Goal: Find specific page/section: Find specific page/section

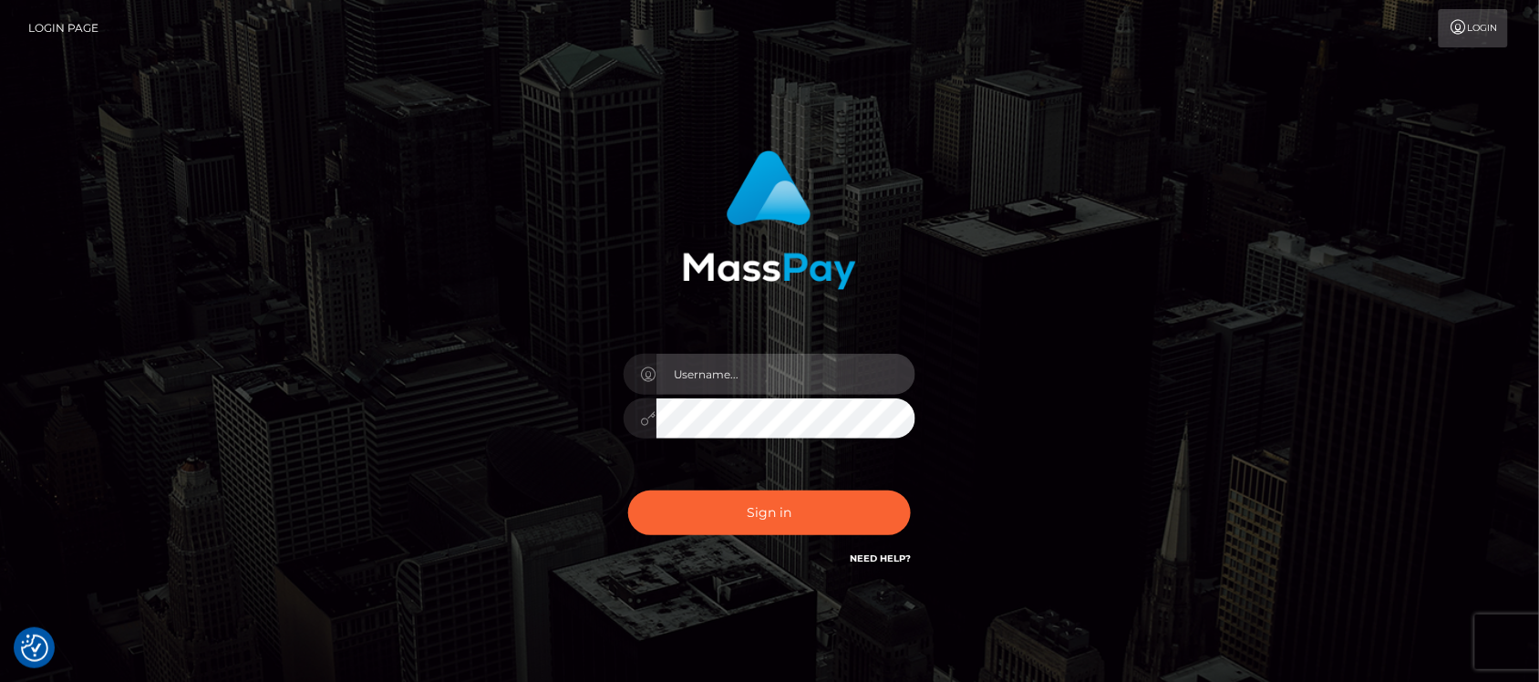
type input "hello.feetfinder"
click at [814, 376] on input "hello.feetfinder" at bounding box center [786, 374] width 259 height 41
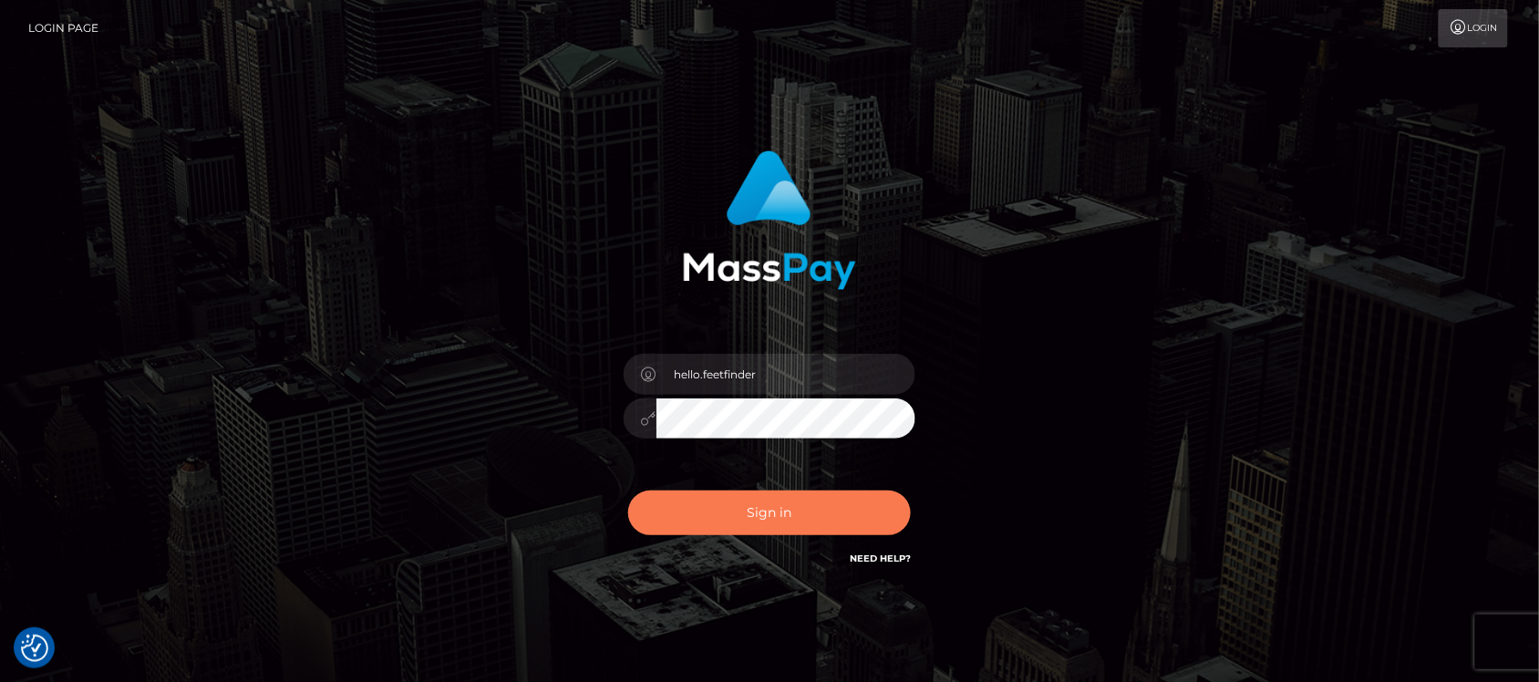
click at [803, 502] on button "Sign in" at bounding box center [769, 513] width 283 height 45
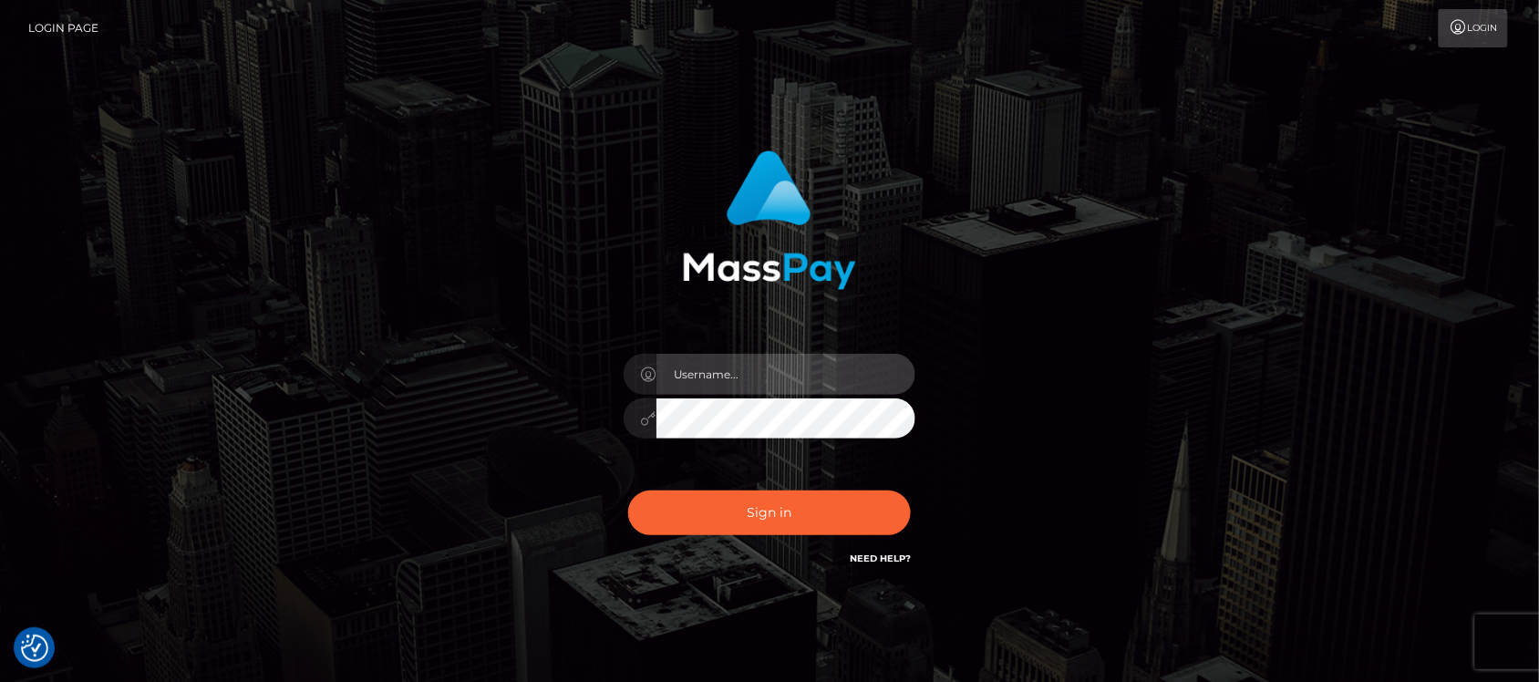
type input "hello.feetfinder"
click at [781, 367] on input "hello.feetfinder" at bounding box center [786, 374] width 259 height 41
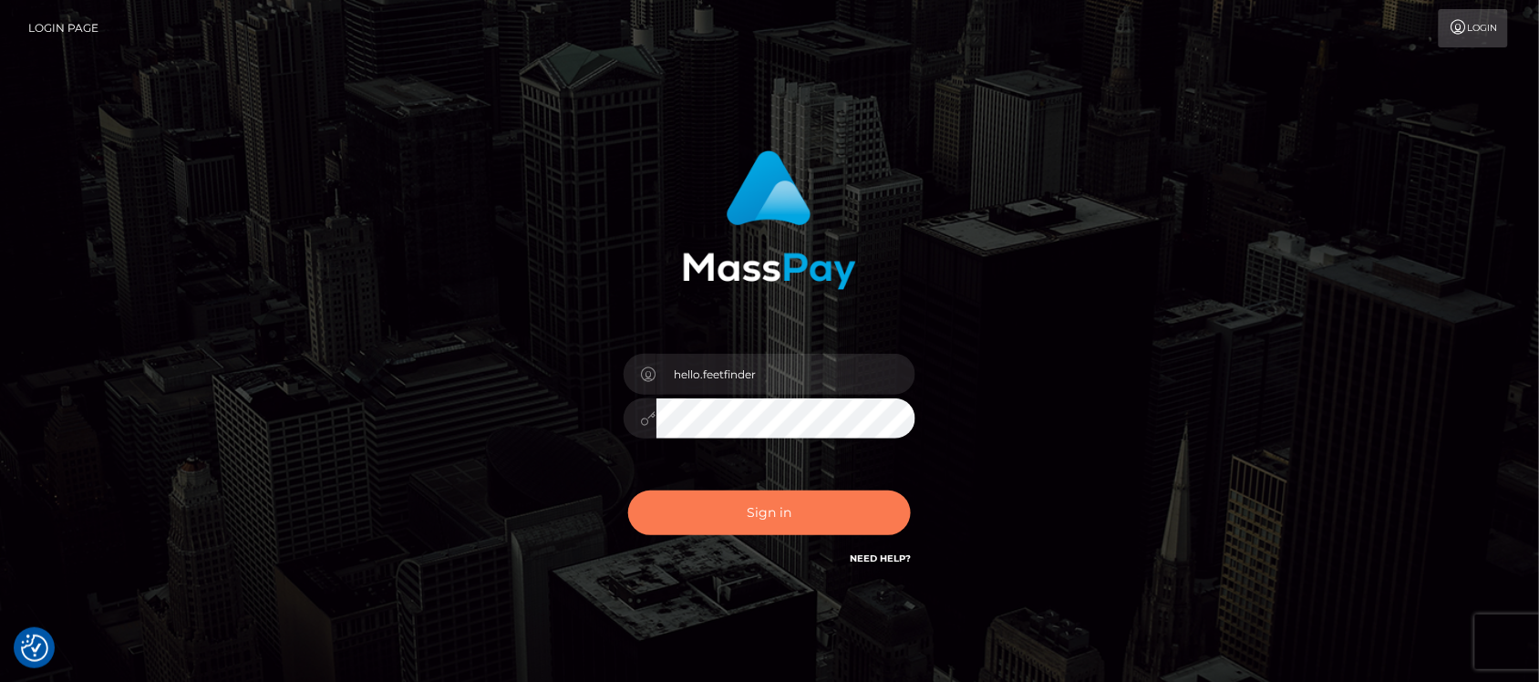
click at [736, 502] on button "Sign in" at bounding box center [769, 513] width 283 height 45
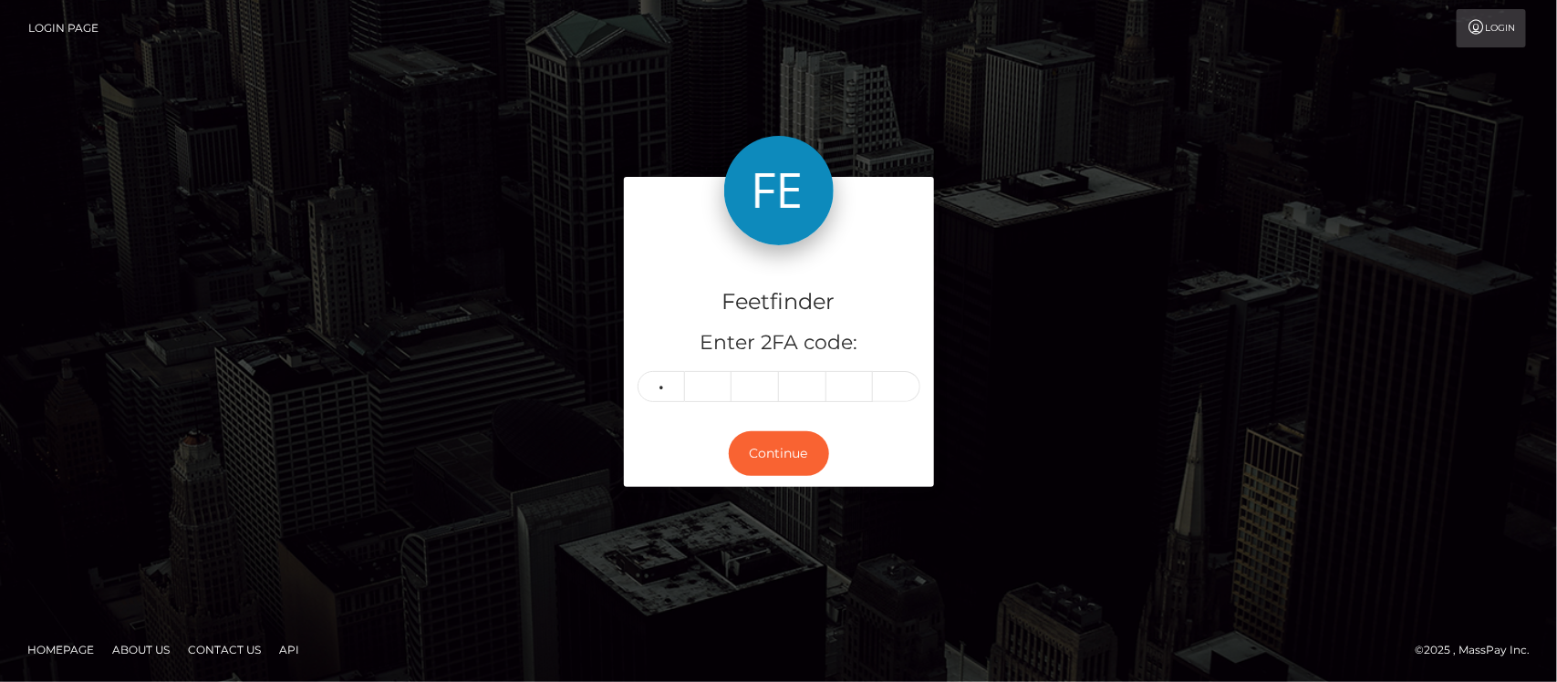
type input "4"
type input "0"
type input "6"
type input "4"
type input "0"
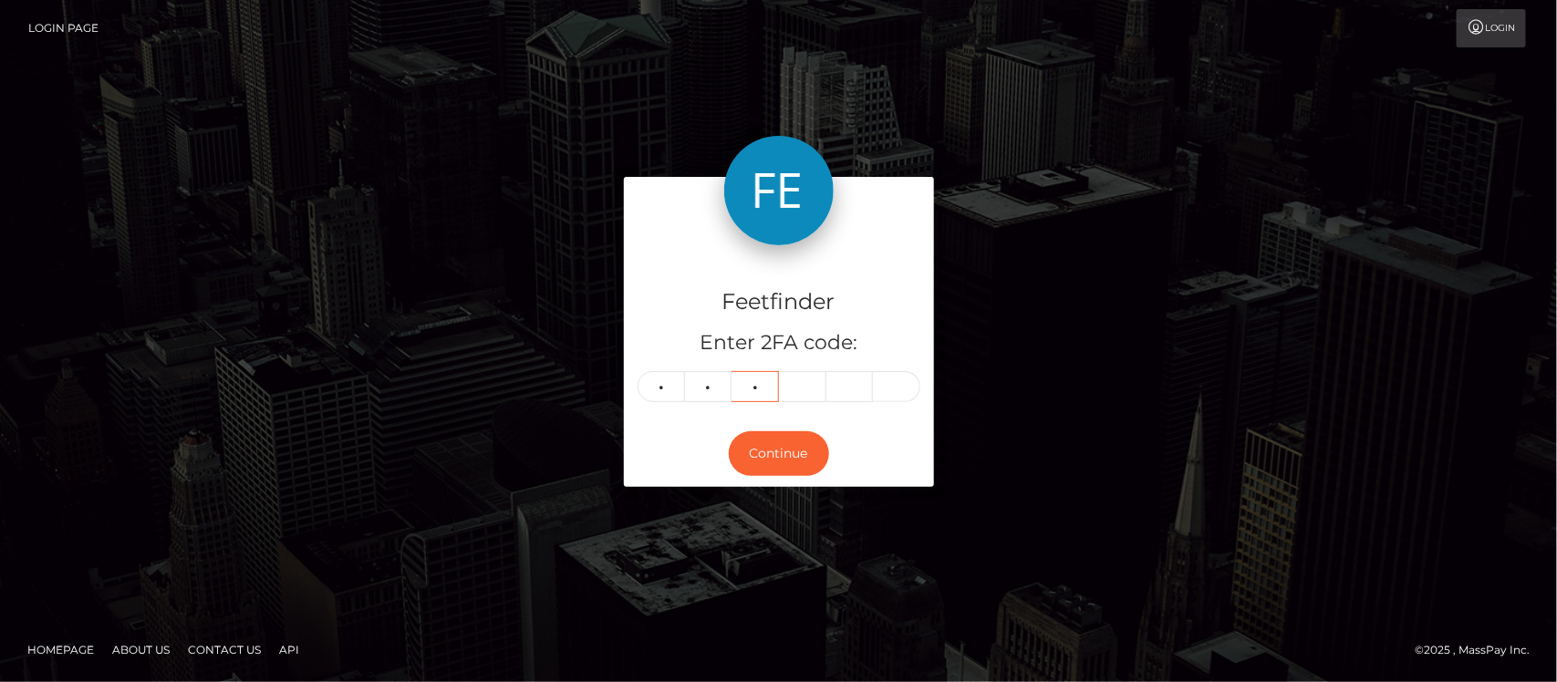
type input "8"
type input "2"
type input "9"
type input "4"
type input "0"
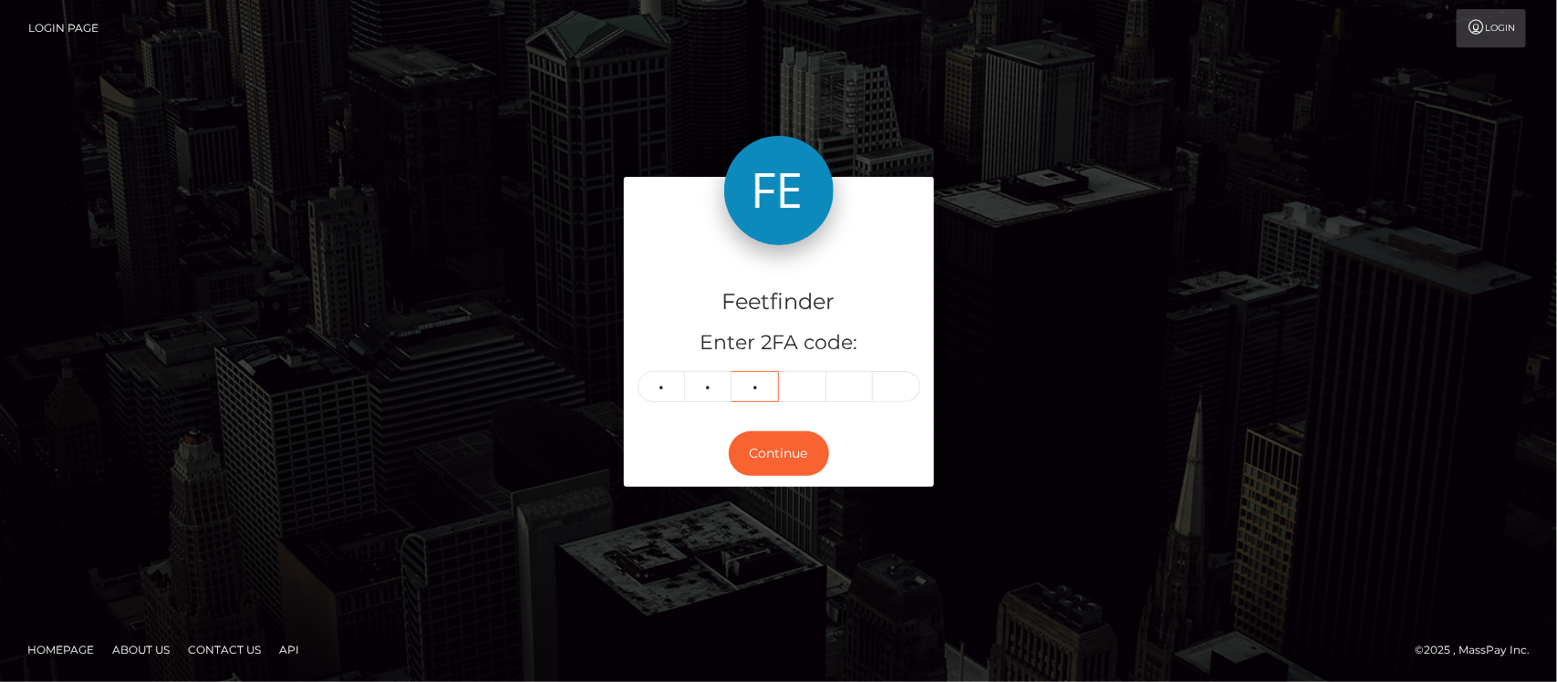
type input "8"
type input "2"
type input "6"
type input "9"
click at [789, 439] on button "Continue" at bounding box center [779, 453] width 100 height 45
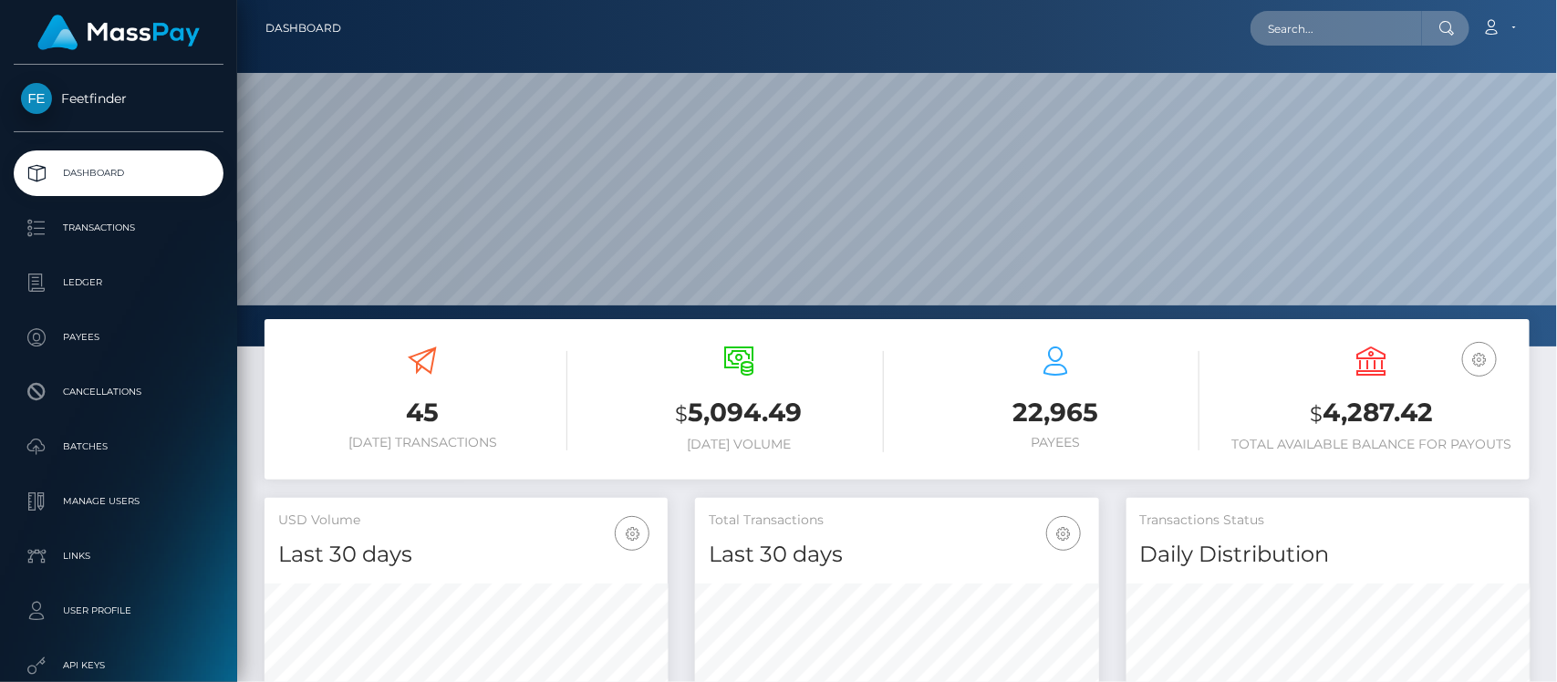
scroll to position [322, 403]
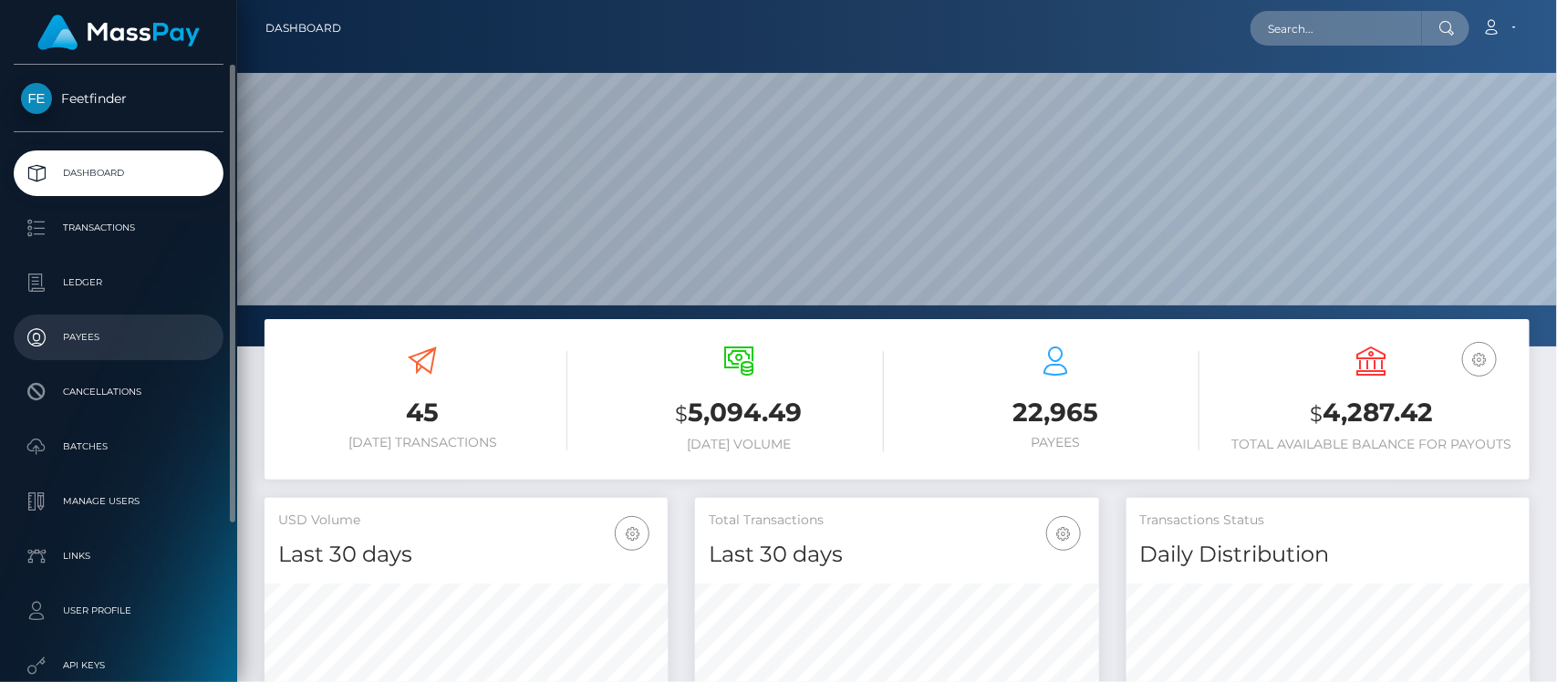
click at [98, 336] on p "Payees" at bounding box center [118, 337] width 195 height 27
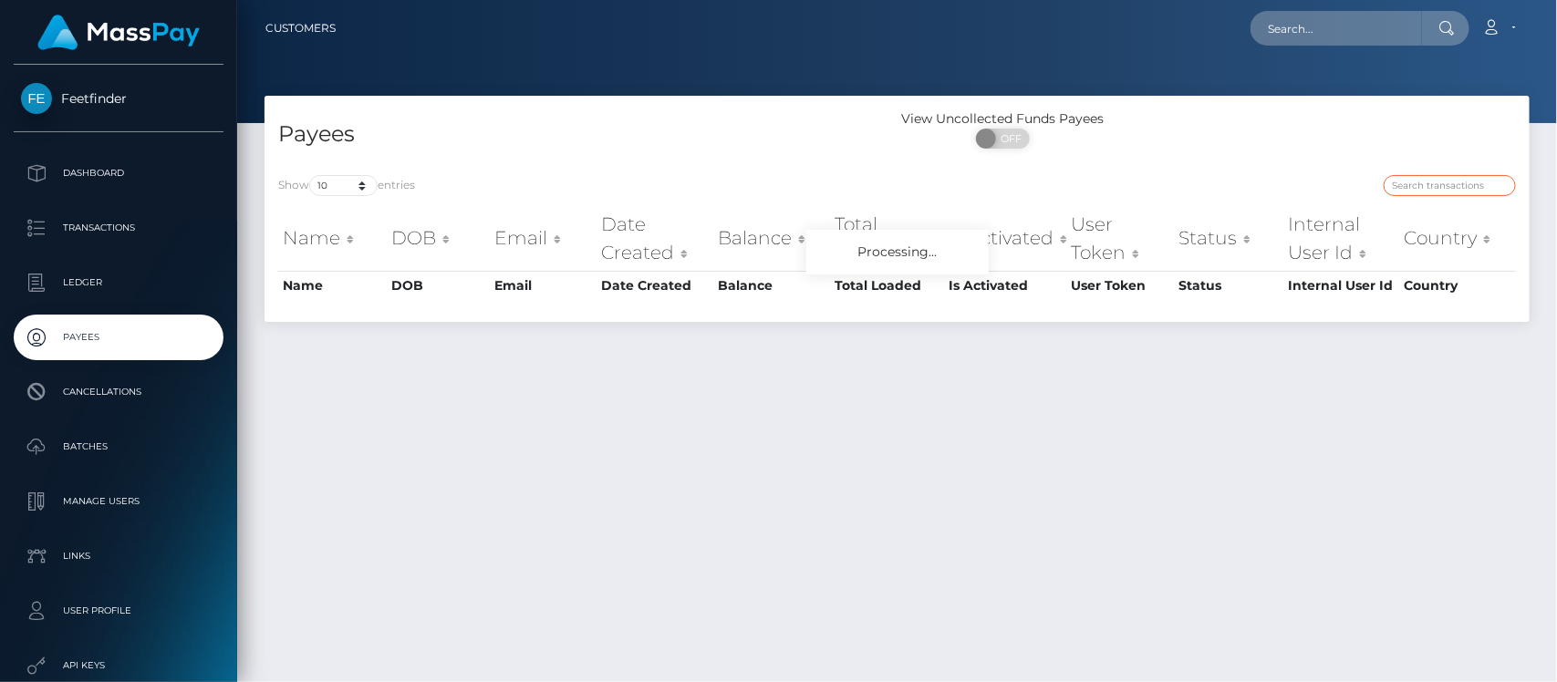
click at [1452, 176] on input "search" at bounding box center [1449, 185] width 132 height 21
paste input "b9a9ca4b-5d35-11f0-b1fb-02a8c2768cb9"
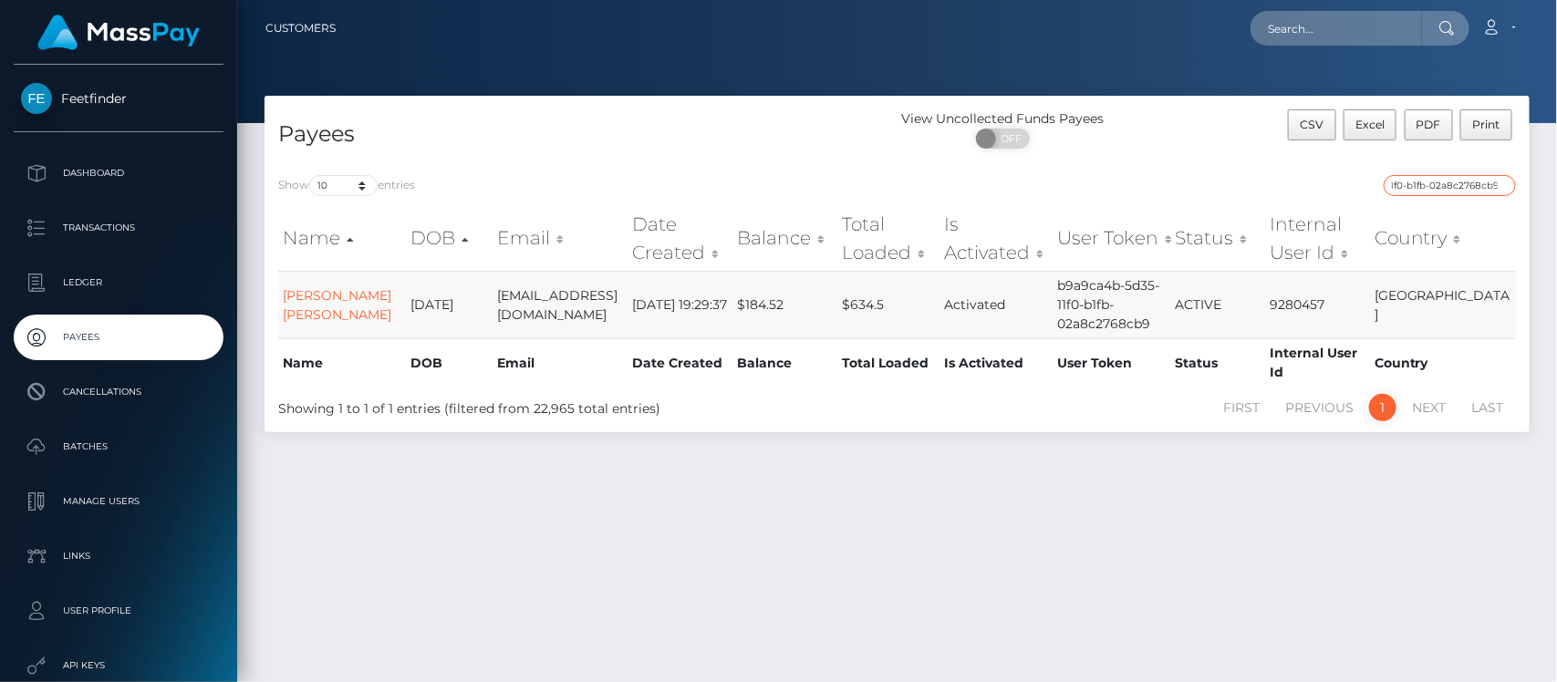
type input "b9a9ca4b-5d35-11f0-b1fb-02a8c2768cb9"
click at [329, 294] on td "MARINA LYDIE GENEVIEVE BESSON" at bounding box center [342, 304] width 128 height 67
click at [331, 287] on link "MARINA LYDIE GENEVIEVE BESSON" at bounding box center [337, 305] width 109 height 36
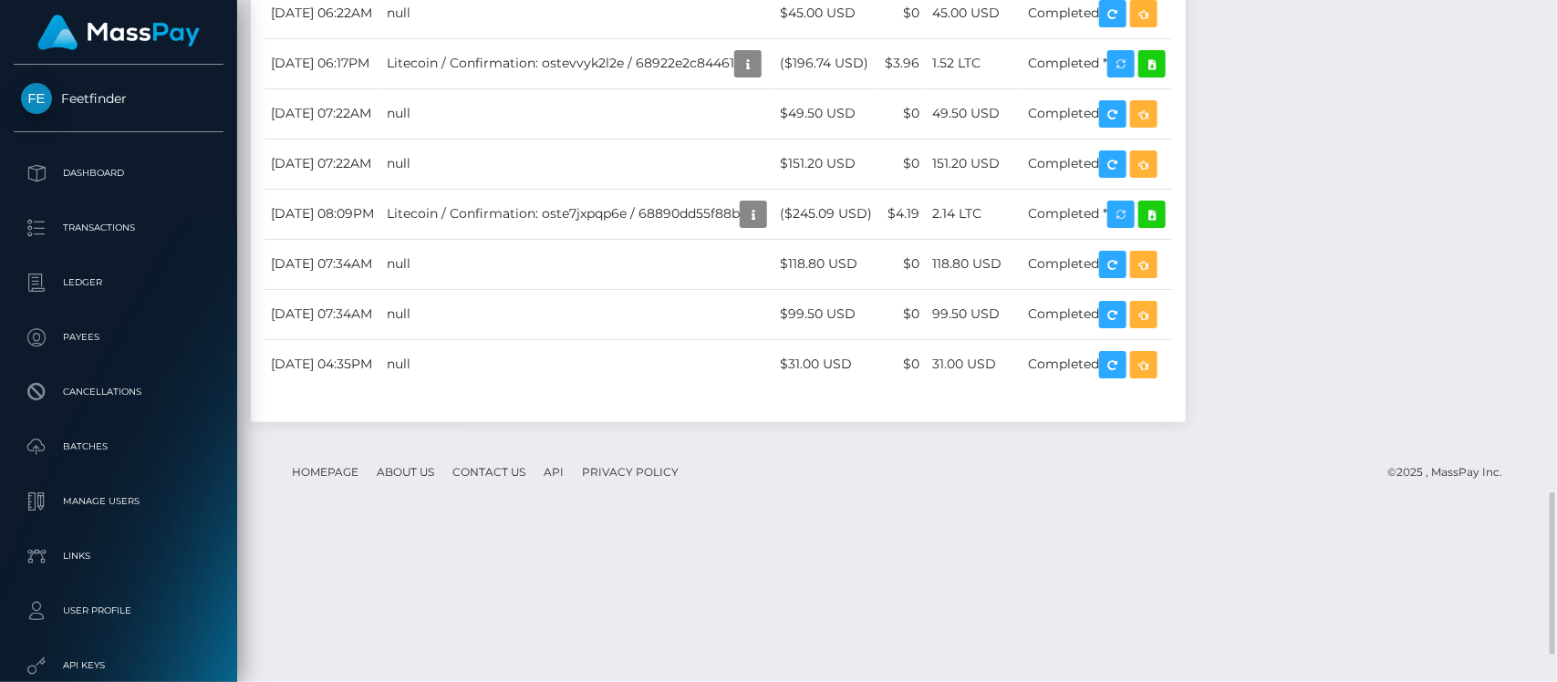
scroll to position [219, 403]
drag, startPoint x: 933, startPoint y: 280, endPoint x: 826, endPoint y: 214, distance: 125.3
click at [826, 214] on tbody "August 21, 2025 11:09AM null $139.50 USD $0 139.50 USD" at bounding box center [717, 163] width 907 height 451
click at [730, 38] on td "null" at bounding box center [576, 13] width 393 height 50
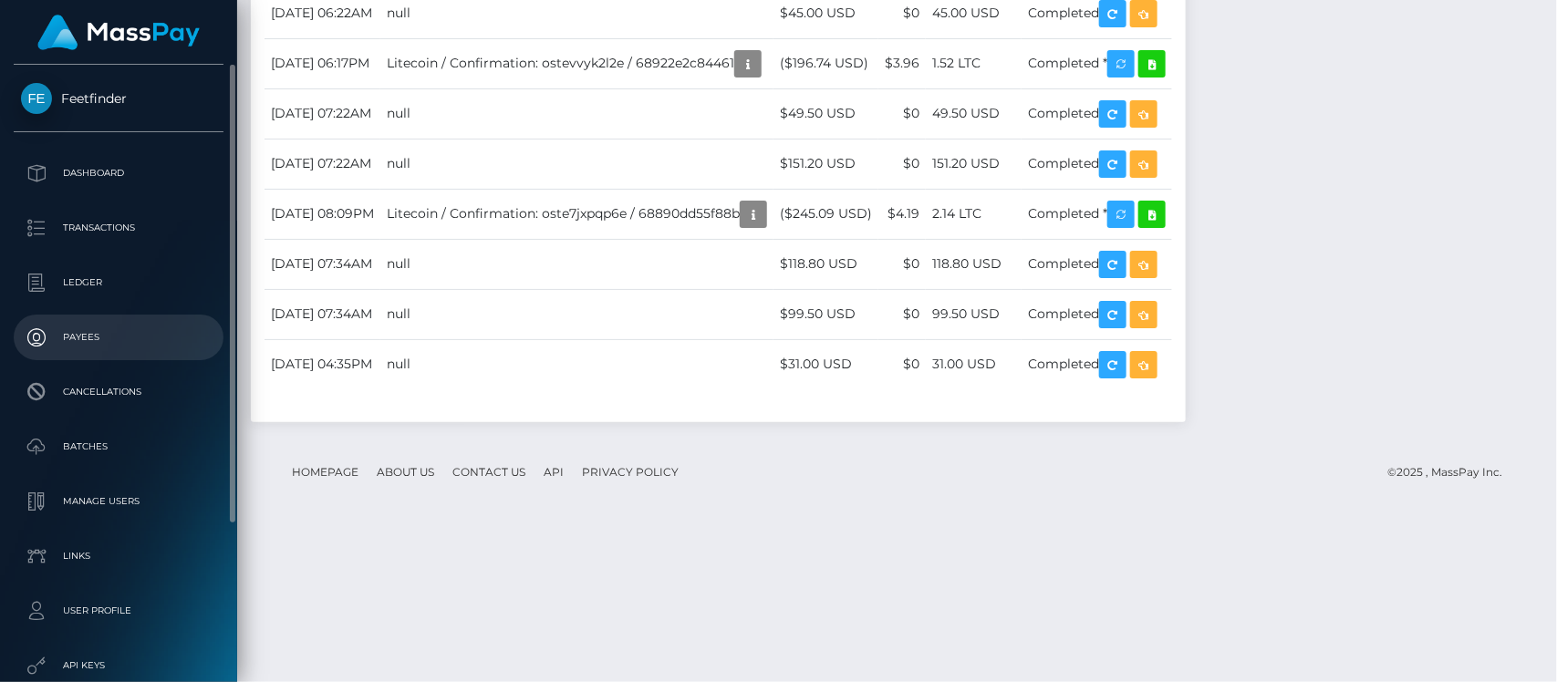
click at [92, 329] on p "Payees" at bounding box center [118, 337] width 195 height 27
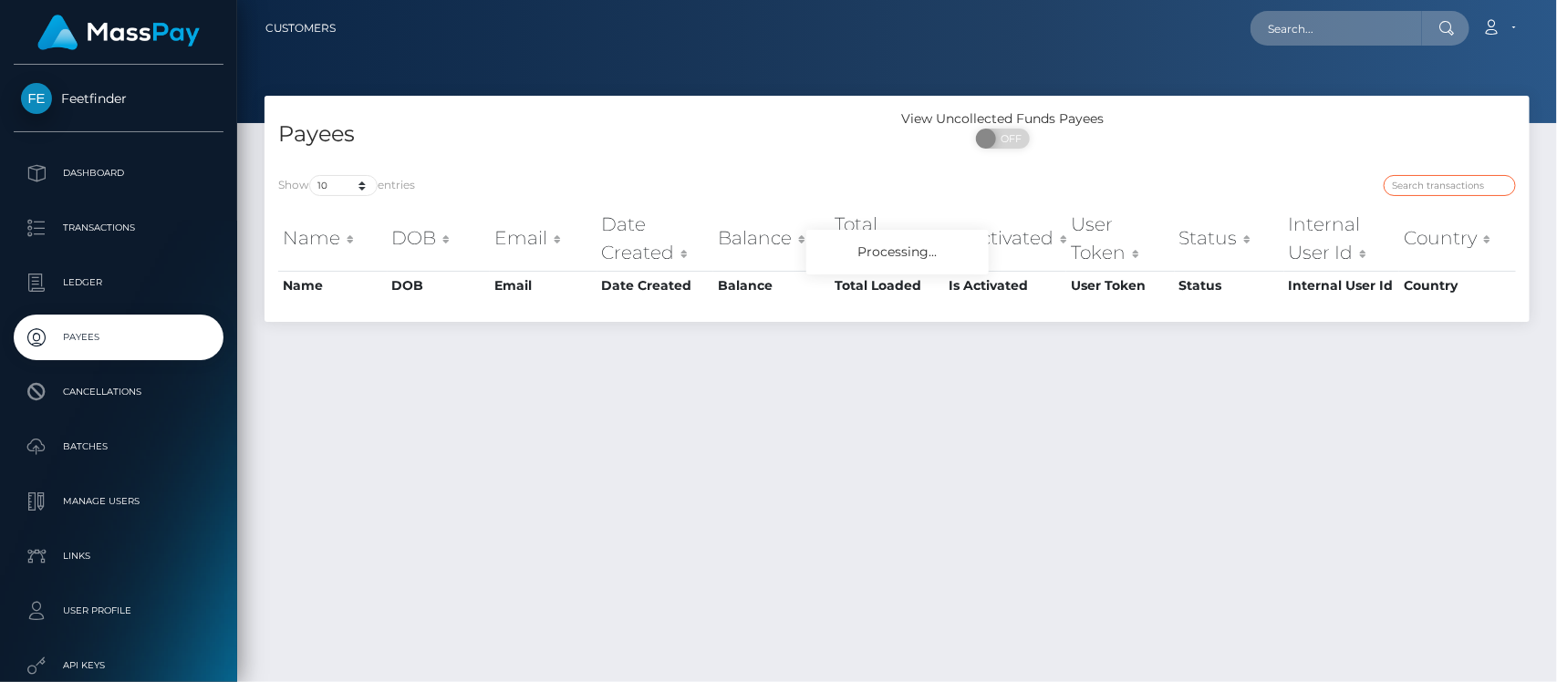
click at [1443, 178] on input "search" at bounding box center [1449, 185] width 132 height 21
paste input "999d996c-76ac-11f0-9703-0266f44cc279"
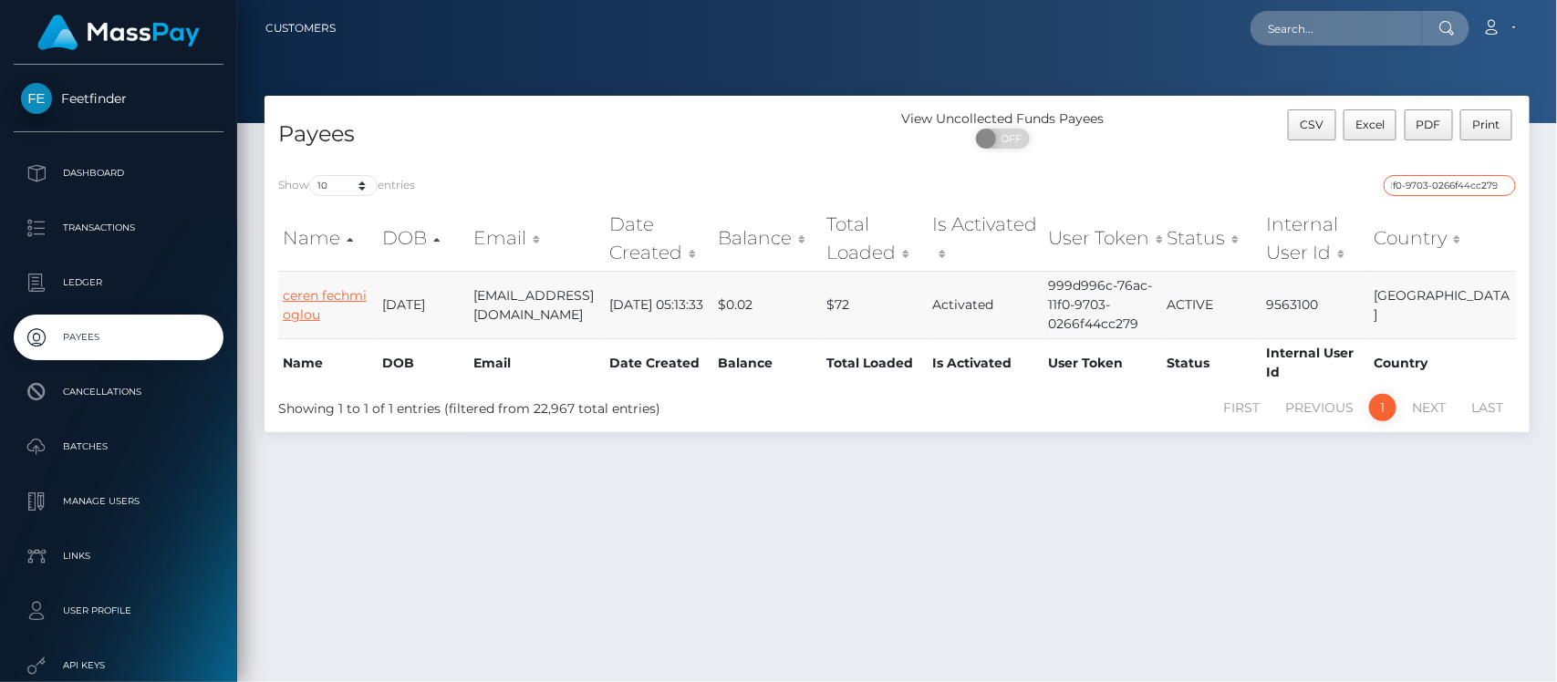
type input "999d996c-76ac-11f0-9703-0266f44cc279"
click at [304, 295] on link "ceren fechmi oglou" at bounding box center [325, 305] width 84 height 36
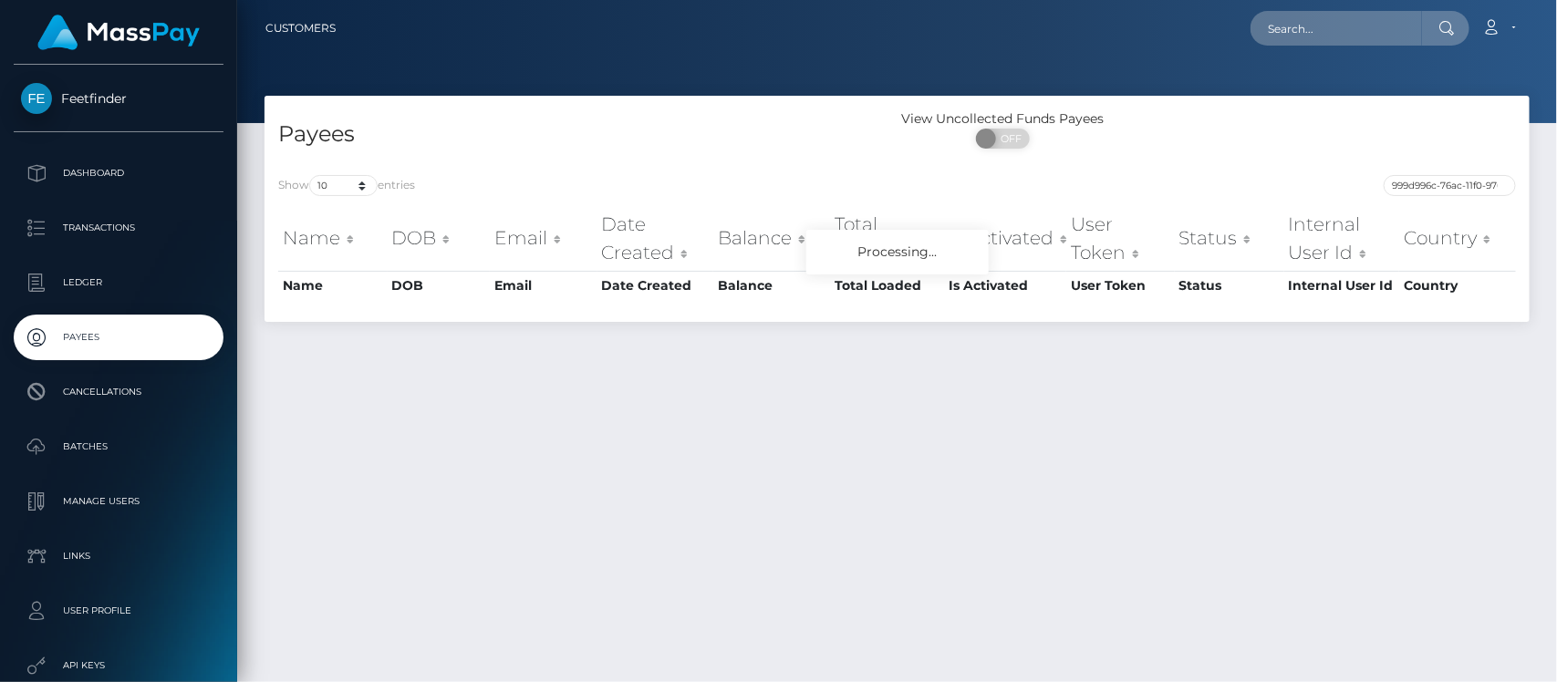
drag, startPoint x: 1437, startPoint y: 171, endPoint x: 1439, endPoint y: 184, distance: 13.8
click at [1438, 182] on div "Show 10 25 50 100 250 entries 999d996c-76ac-11f0-9703-0266f44cc279 Name DOB Ema…" at bounding box center [896, 241] width 1265 height 160
click at [1439, 184] on input "999d996c-76ac-11f0-9703-0266f44cc279" at bounding box center [1449, 185] width 132 height 21
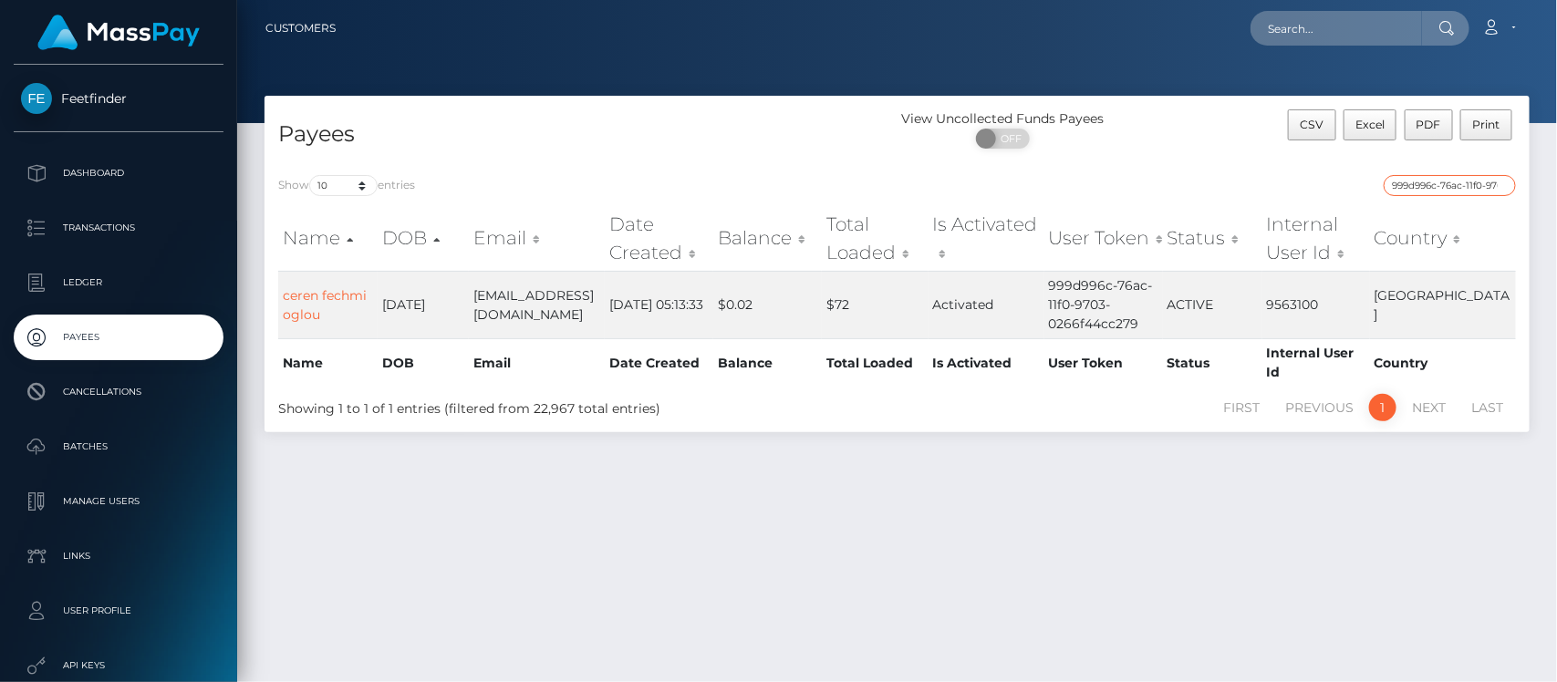
click at [1464, 190] on input "999d996c-76ac-11f0-9703-0266f44cc279" at bounding box center [1449, 185] width 132 height 21
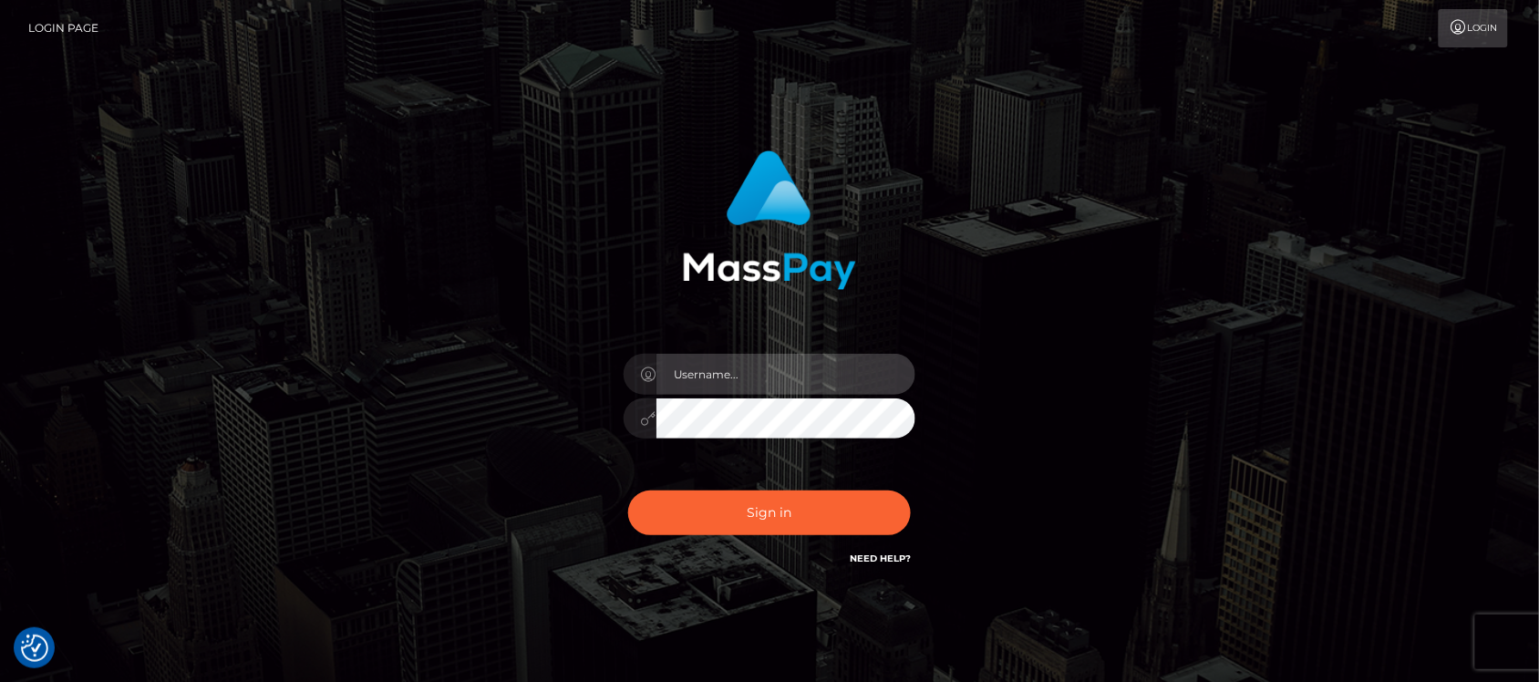
type input "hello.feetfinder"
click at [812, 388] on input "hello.feetfinder" at bounding box center [786, 374] width 259 height 41
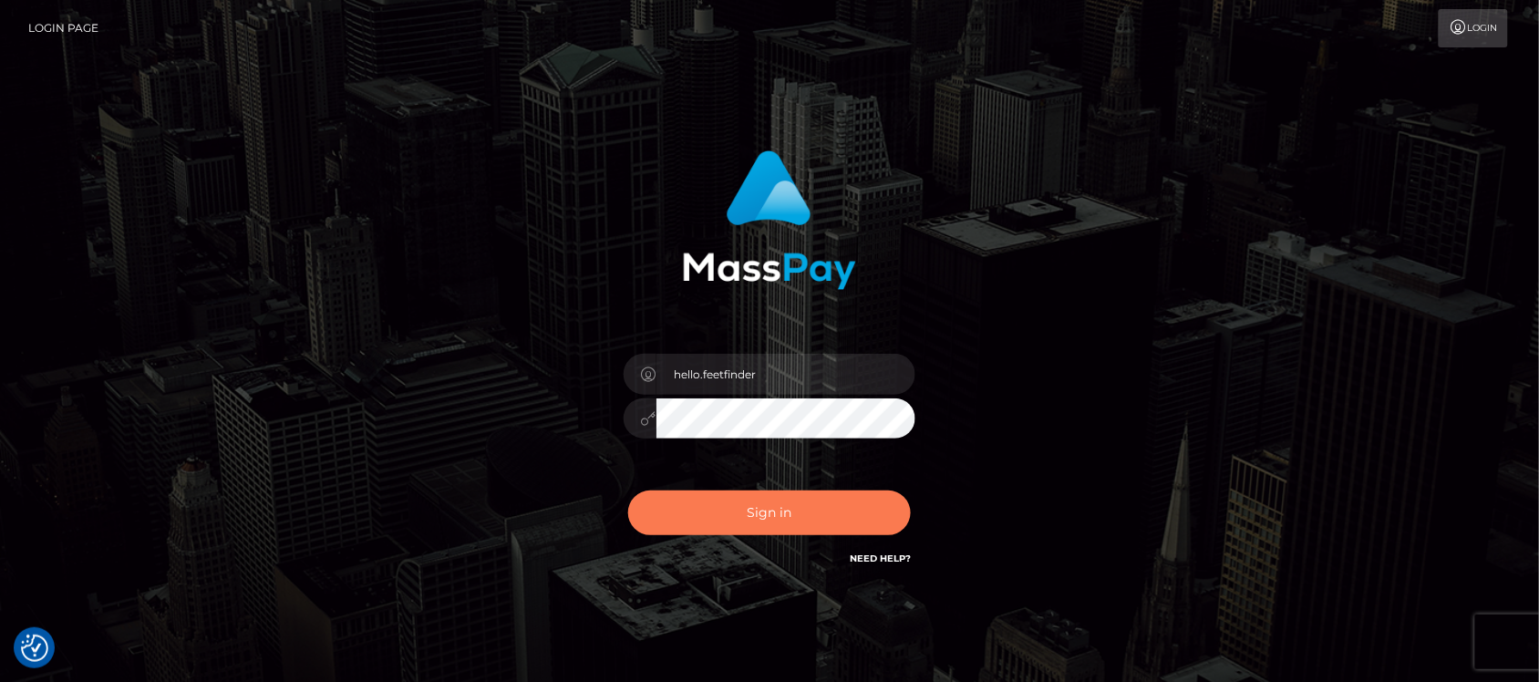
click at [844, 515] on button "Sign in" at bounding box center [769, 513] width 283 height 45
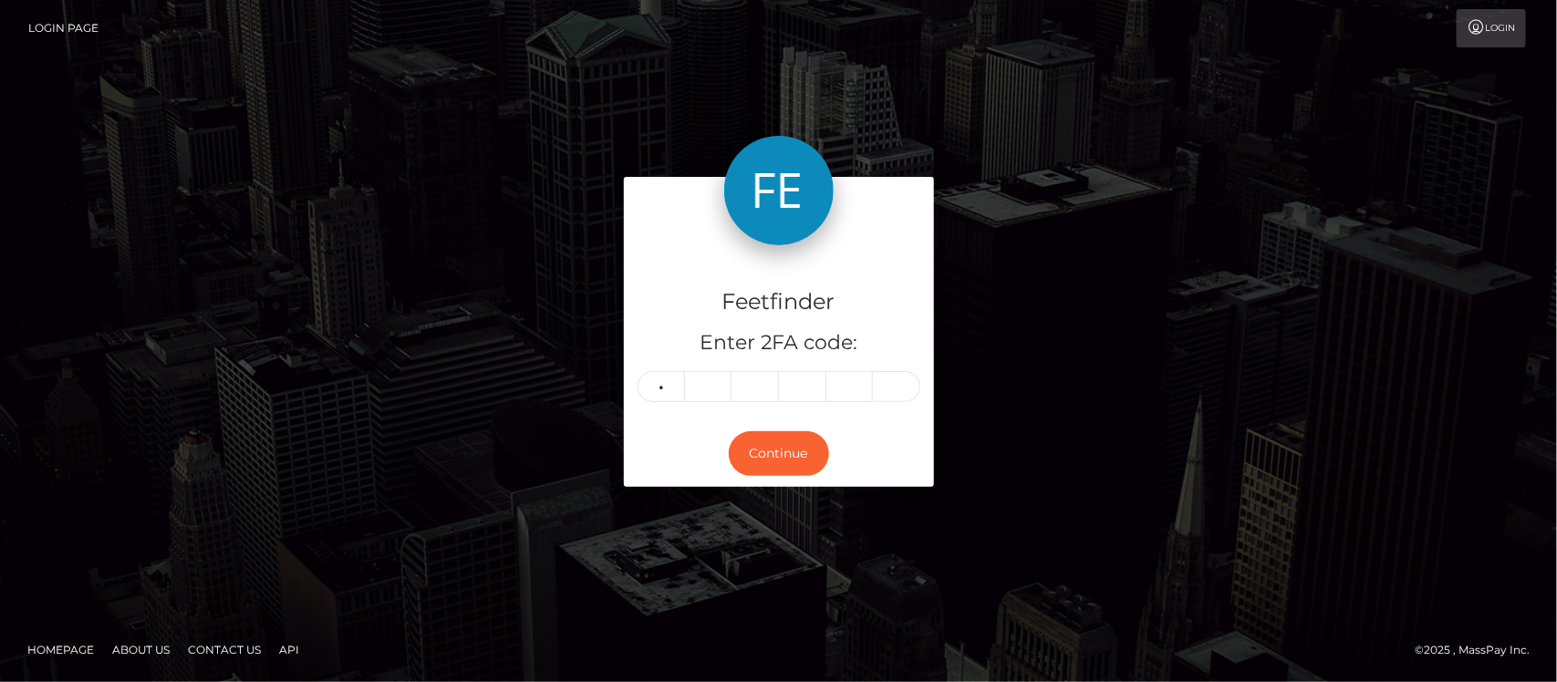
type input "5"
type input "7"
type input "1"
type input "0"
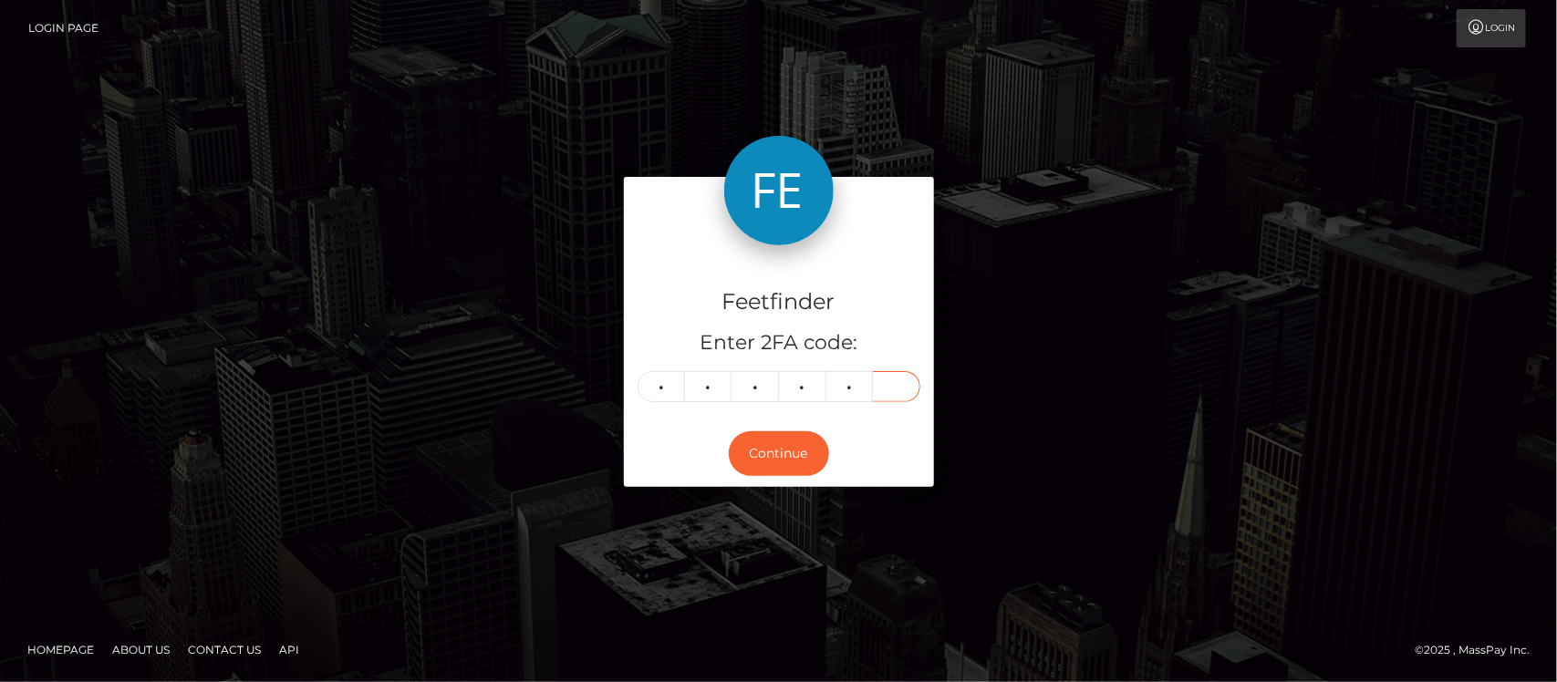
type input "9"
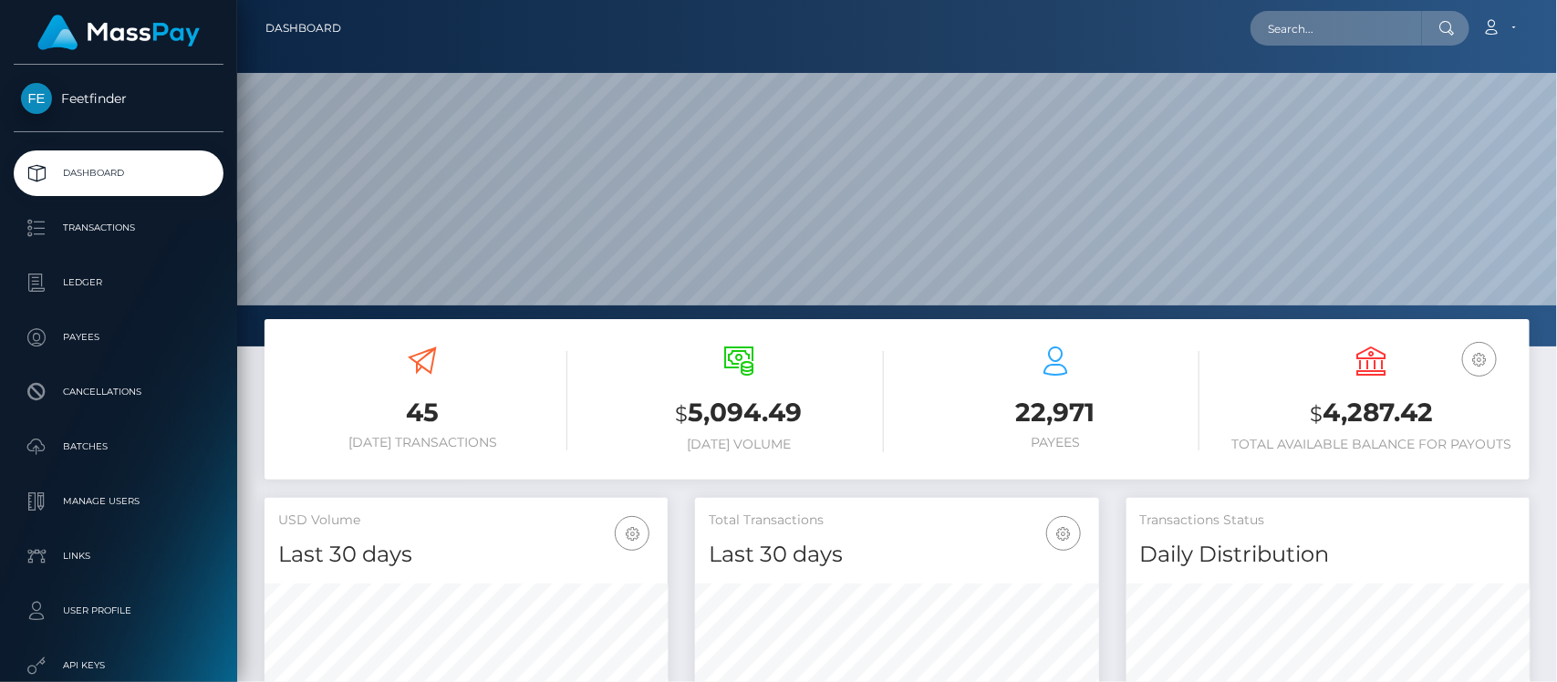
scroll to position [322, 403]
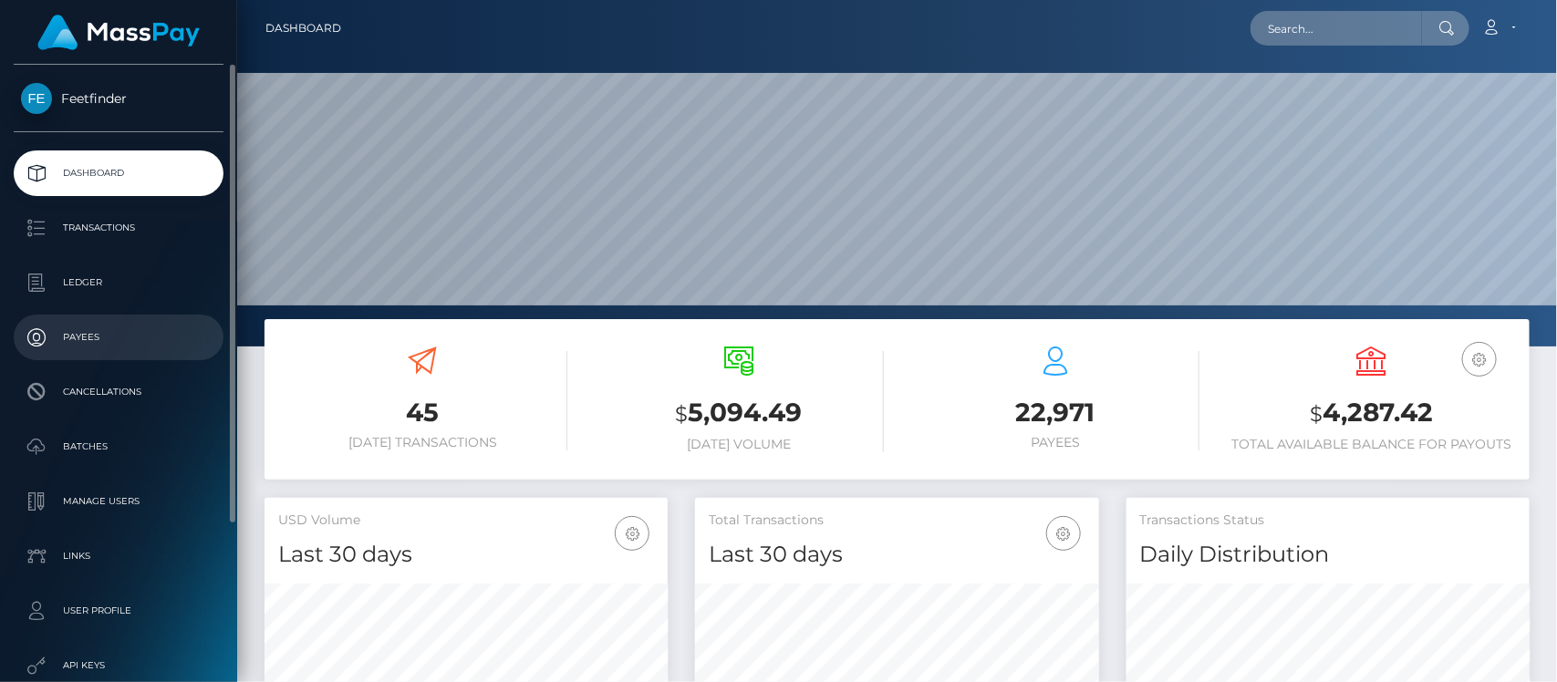
click at [84, 333] on p "Payees" at bounding box center [118, 337] width 195 height 27
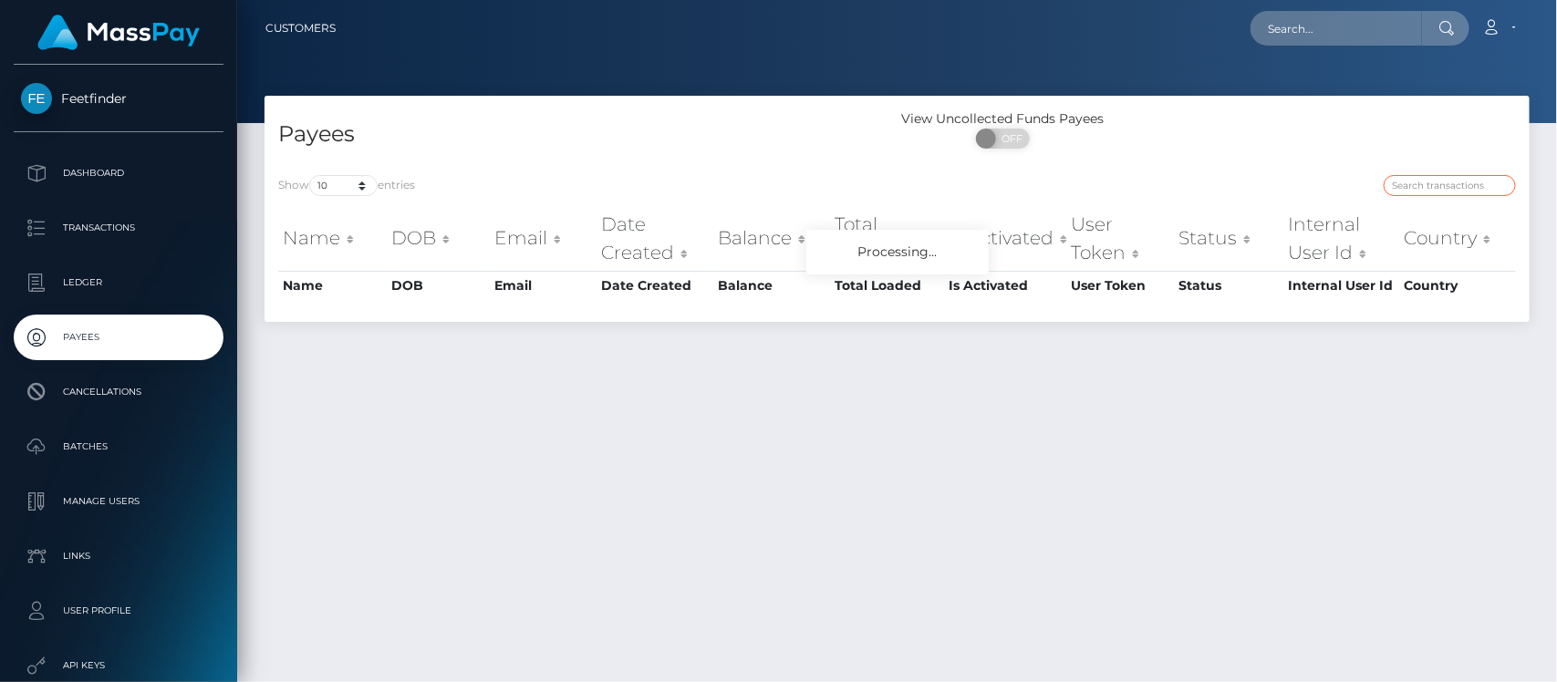
click at [1434, 176] on input "search" at bounding box center [1449, 185] width 132 height 21
paste input "08055062-717c-11f0-87f1-0266f44cc279"
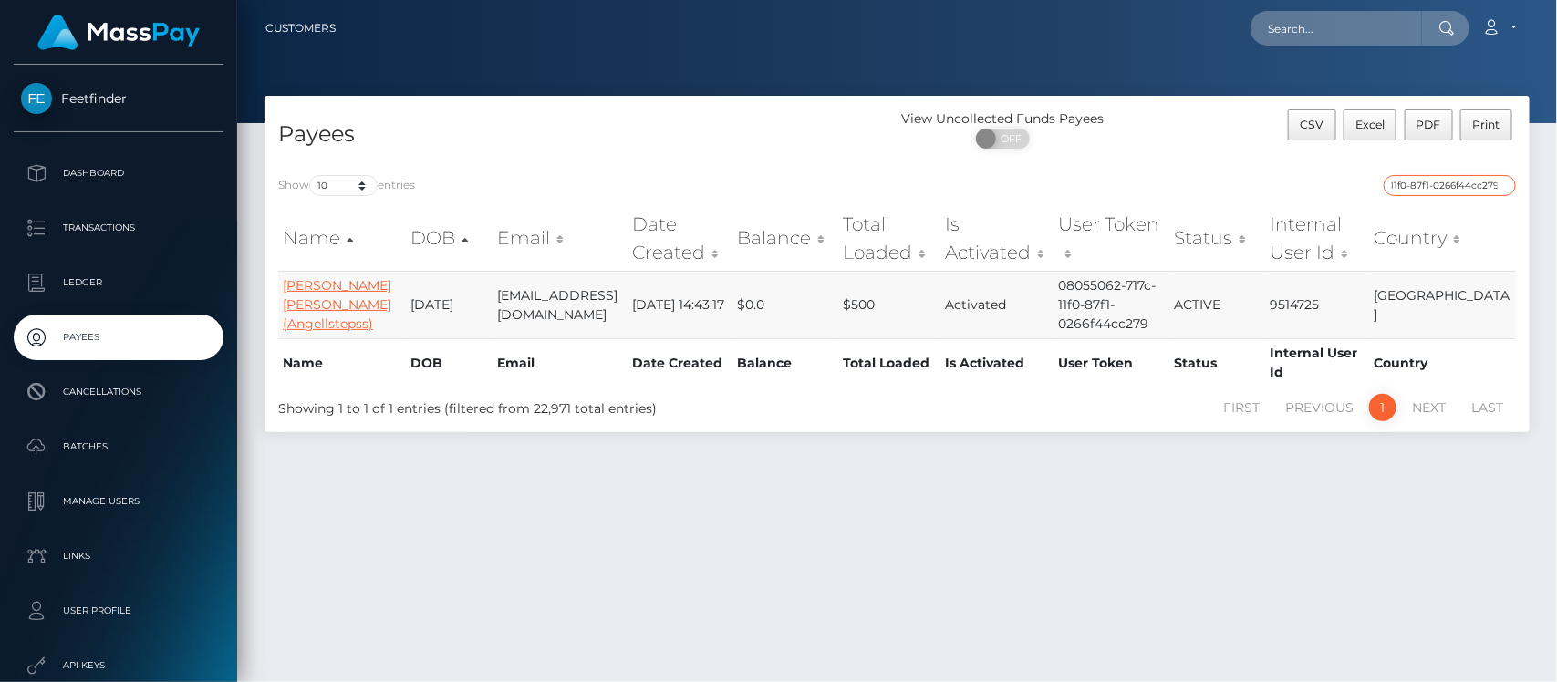
type input "08055062-717c-11f0-87f1-0266f44cc279"
click at [347, 289] on link "Dulce Angel Pearson (Angellstepss)" at bounding box center [337, 304] width 109 height 55
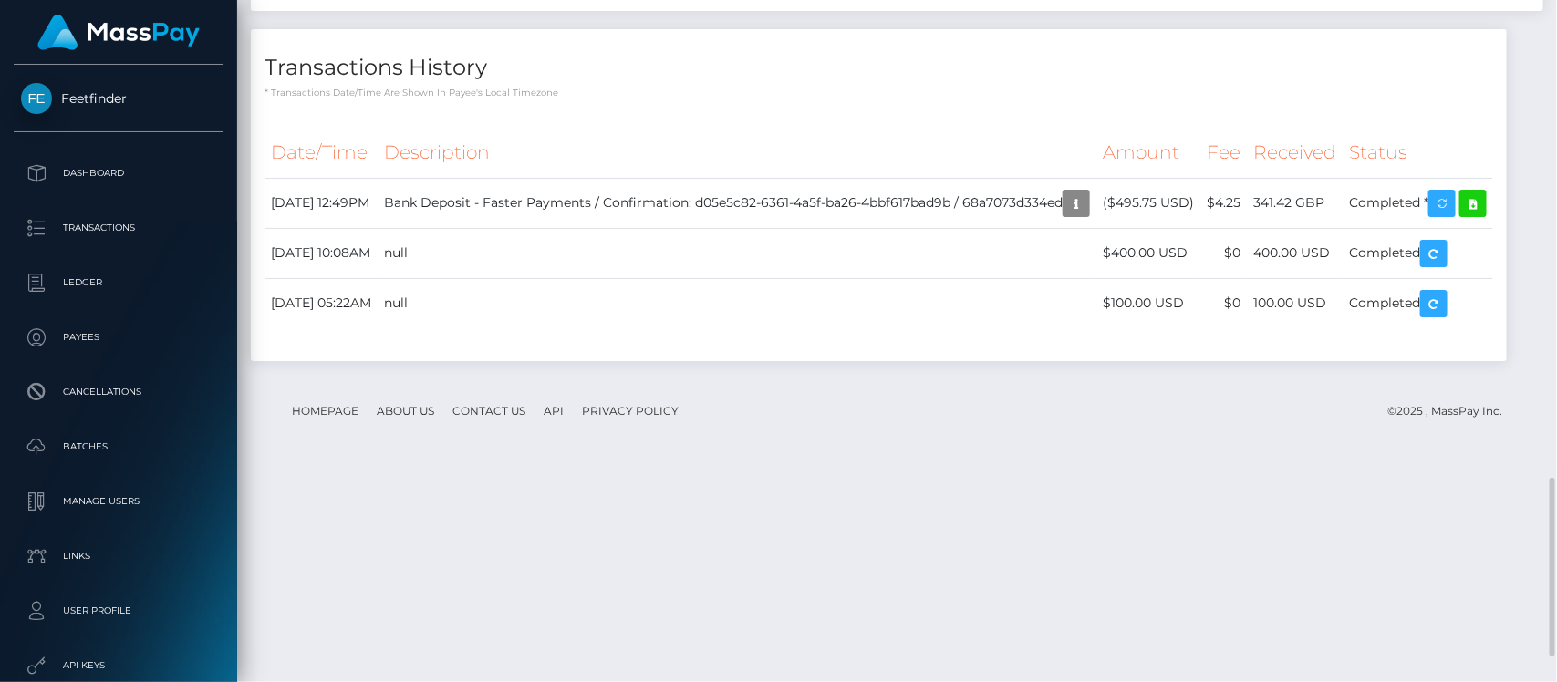
scroll to position [1922, 0]
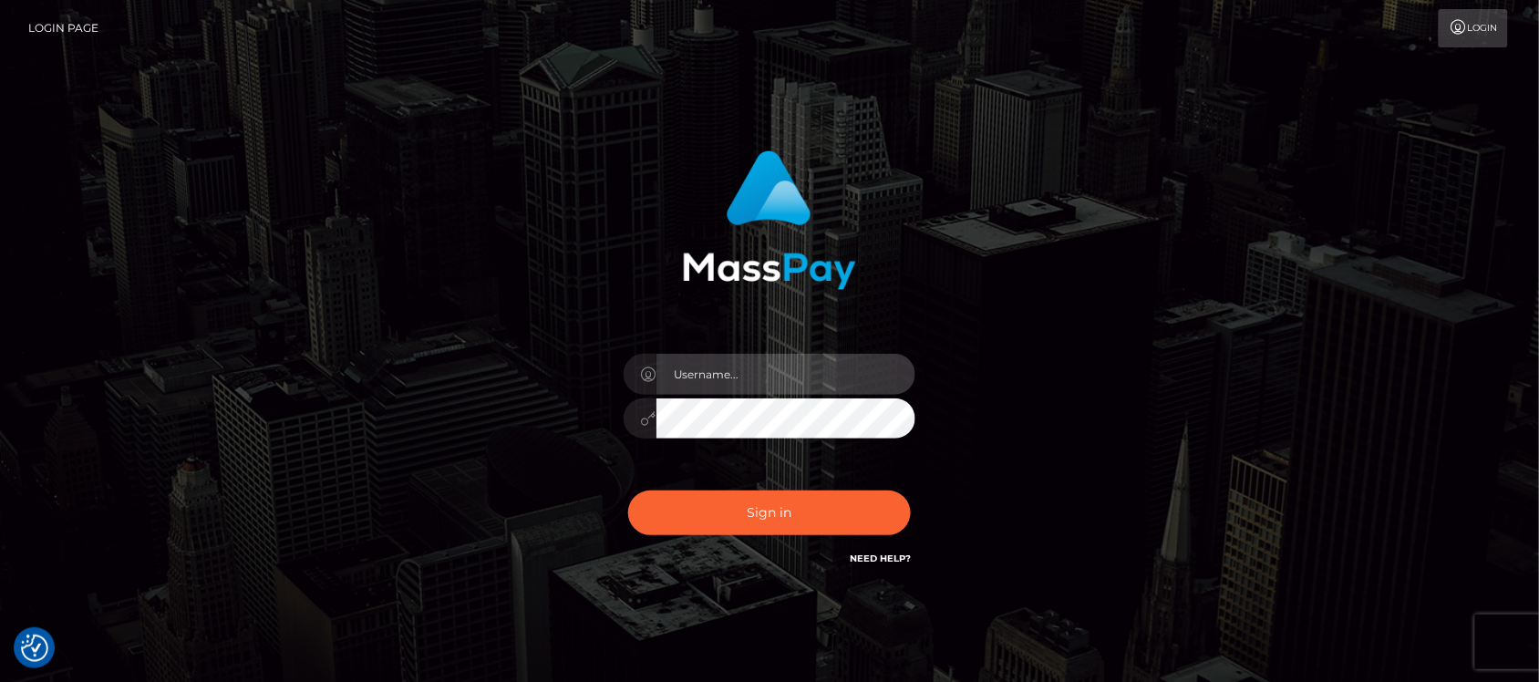
type input "hello.feetfinder"
click at [822, 376] on input "hello.feetfinder" at bounding box center [786, 374] width 259 height 41
click at [830, 376] on input "hello.feetfinder" at bounding box center [786, 374] width 259 height 41
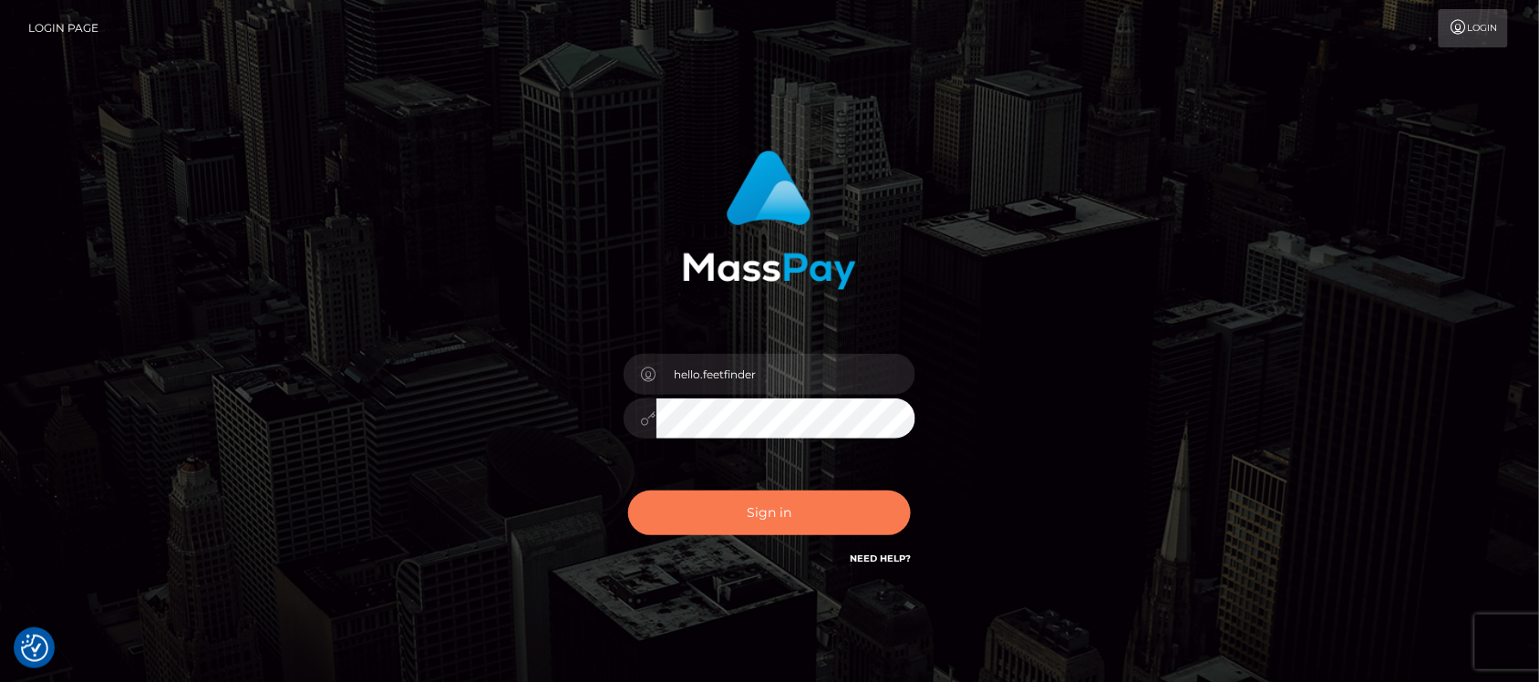
click at [813, 517] on button "Sign in" at bounding box center [769, 513] width 283 height 45
type input "hello.feetfinder"
drag, startPoint x: 849, startPoint y: 507, endPoint x: 855, endPoint y: 494, distance: 14.3
click at [849, 503] on button "Sign in" at bounding box center [769, 513] width 283 height 45
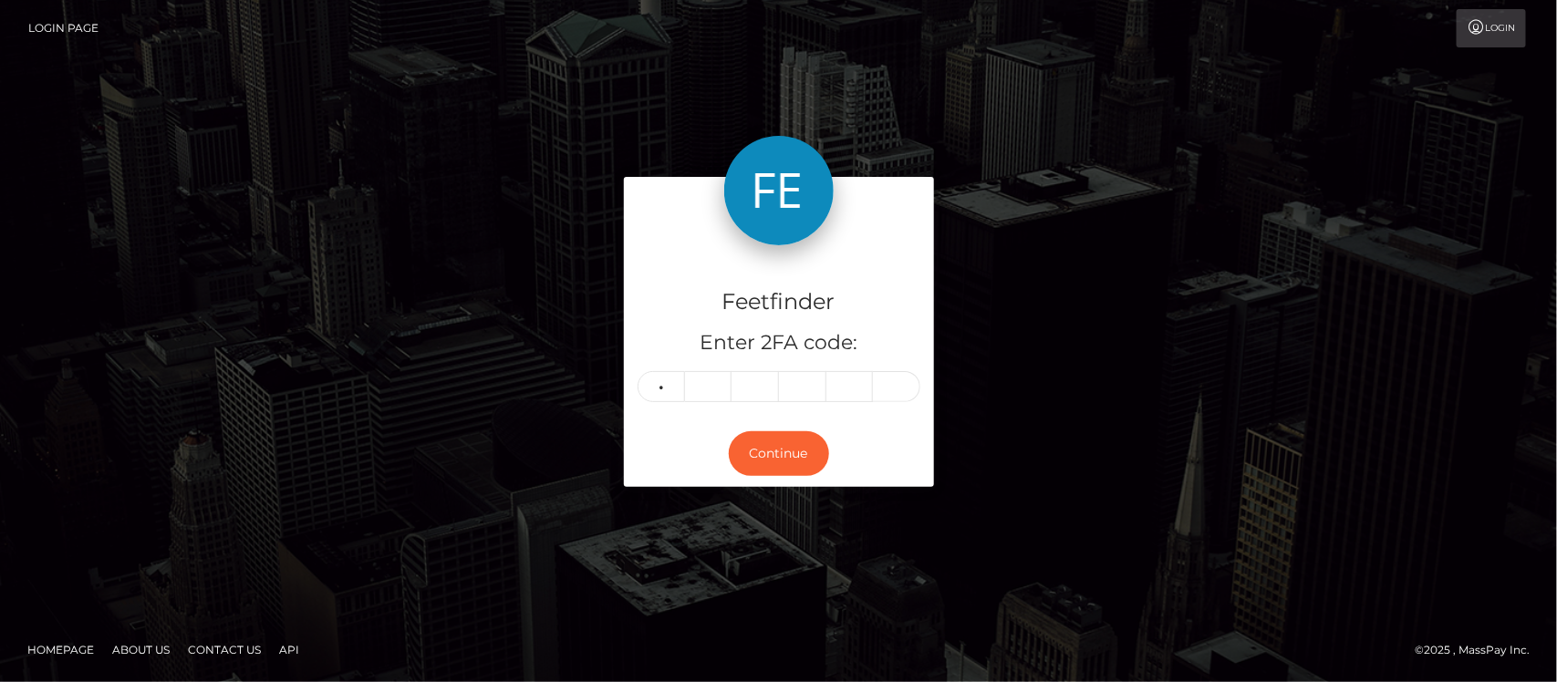
type input "1"
type input "3"
type input "4"
type input "6"
type input "9"
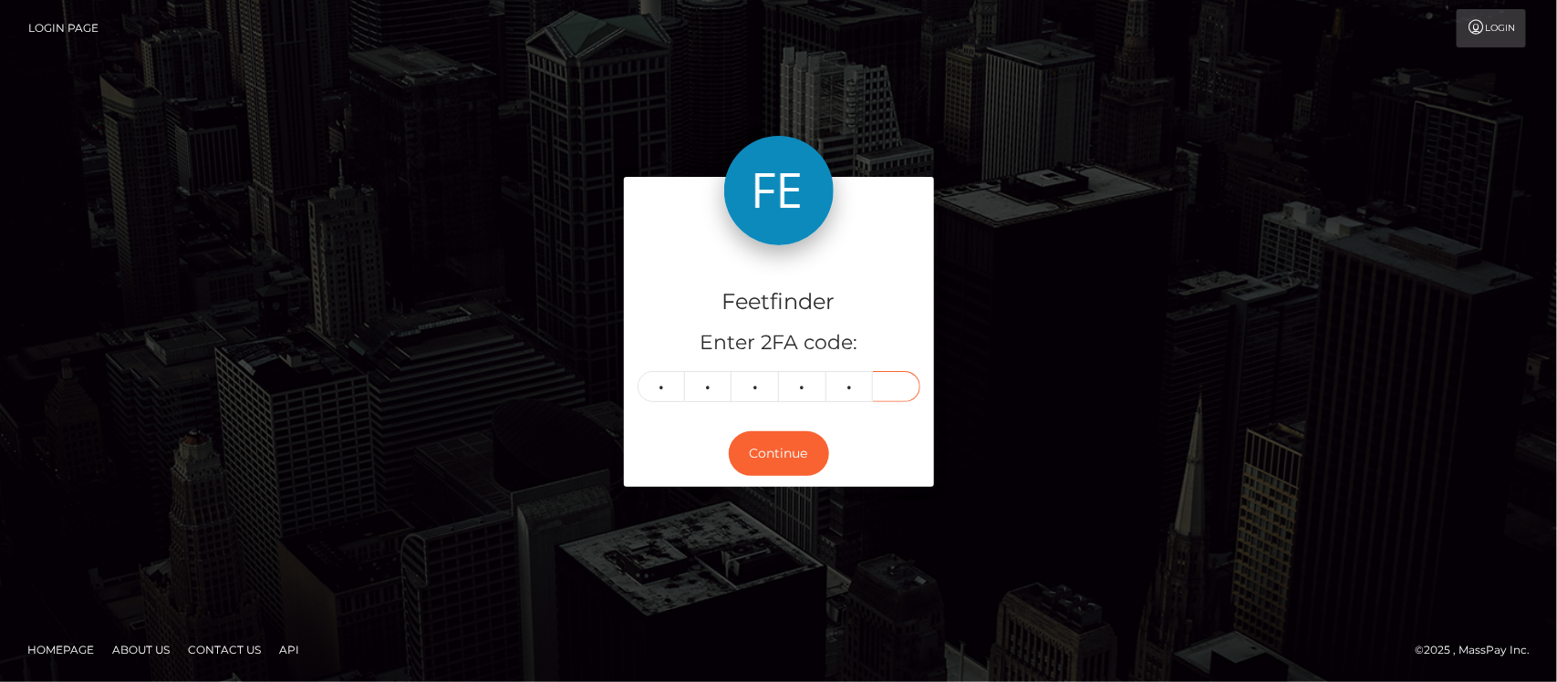
type input "9"
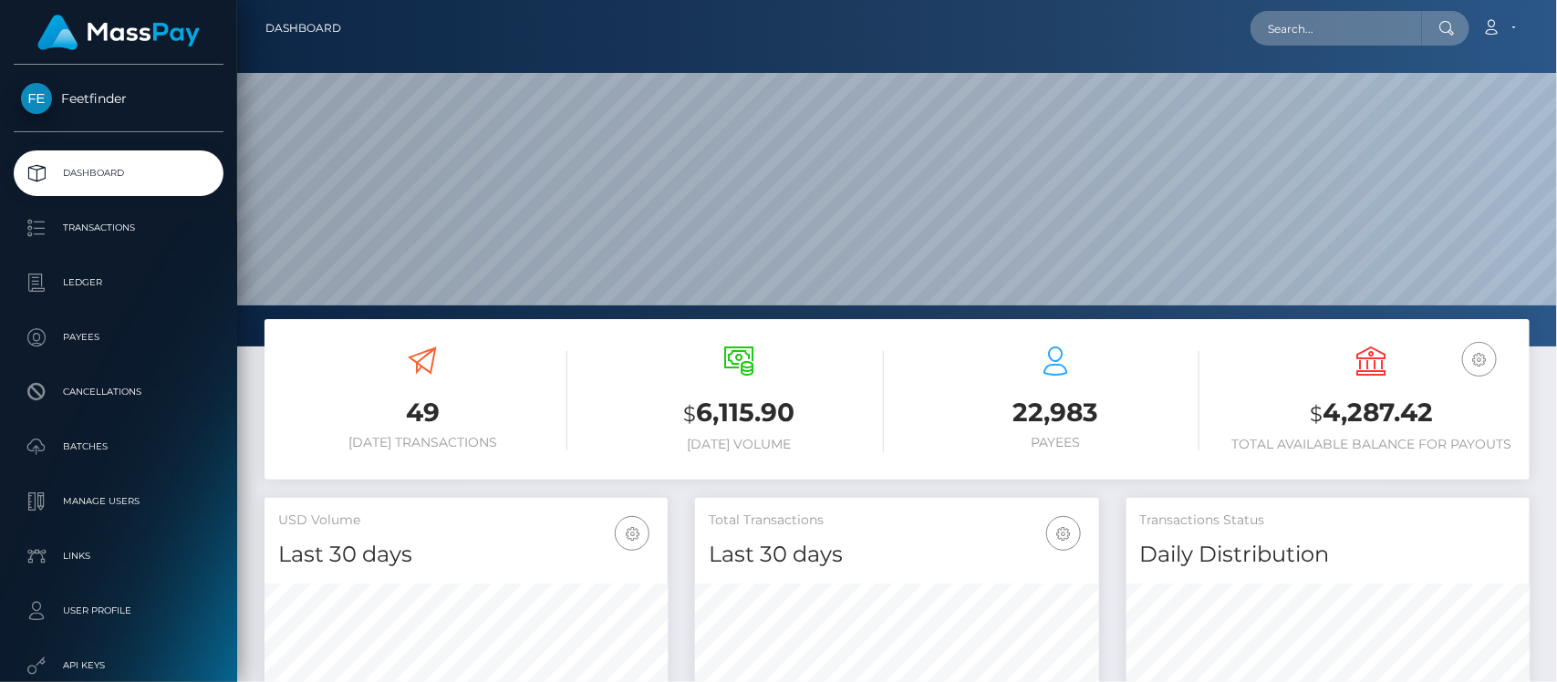
scroll to position [322, 403]
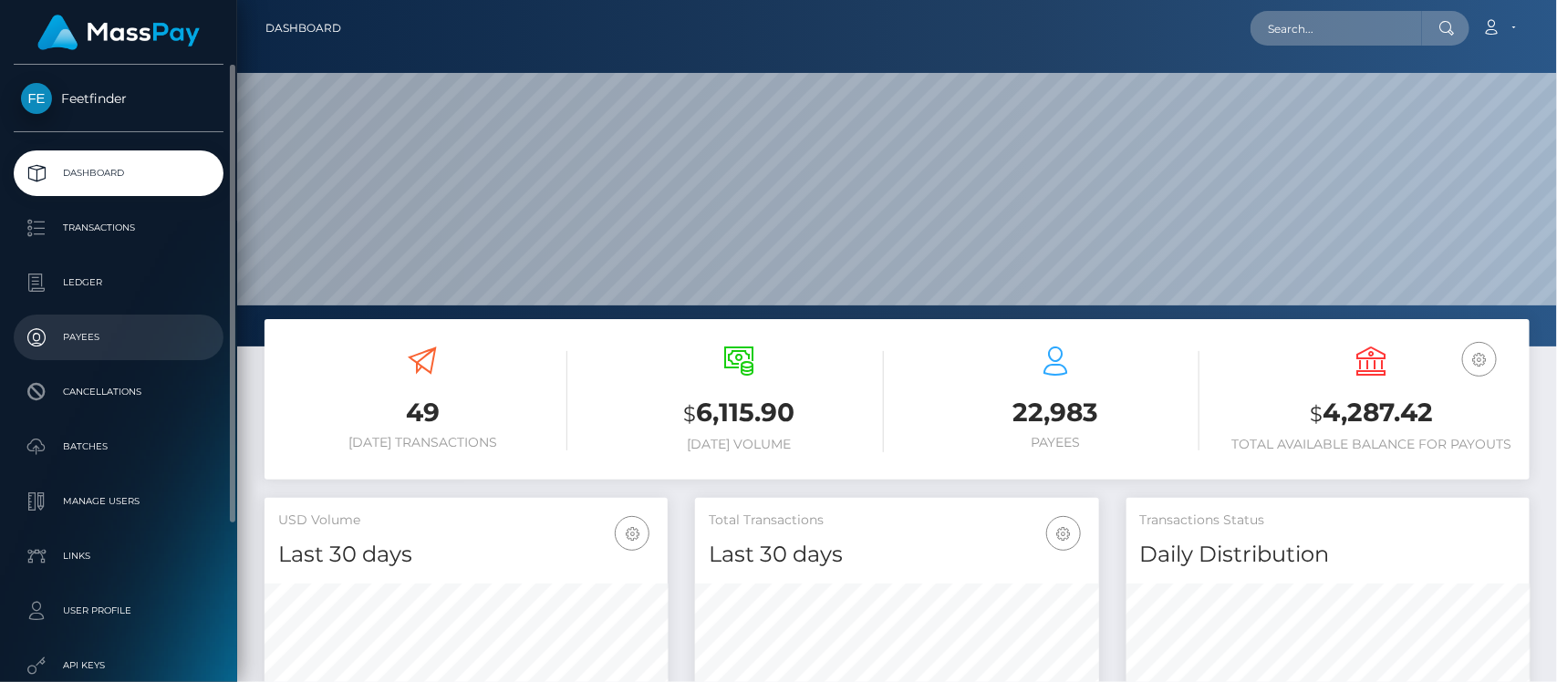
click at [102, 347] on p "Payees" at bounding box center [118, 337] width 195 height 27
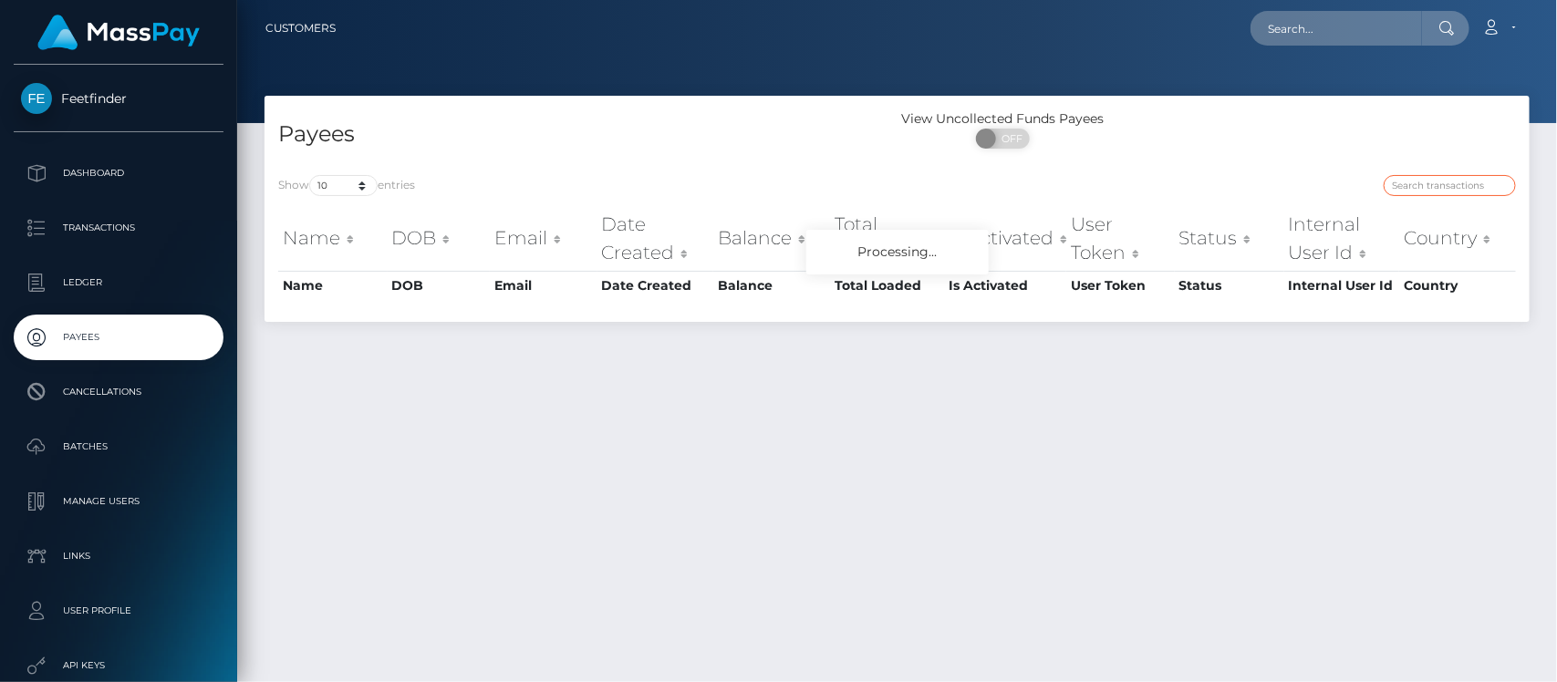
click at [1451, 182] on input "search" at bounding box center [1449, 185] width 132 height 21
paste input "d886537d-6fe7-11f0-87f1-0266f44cc279"
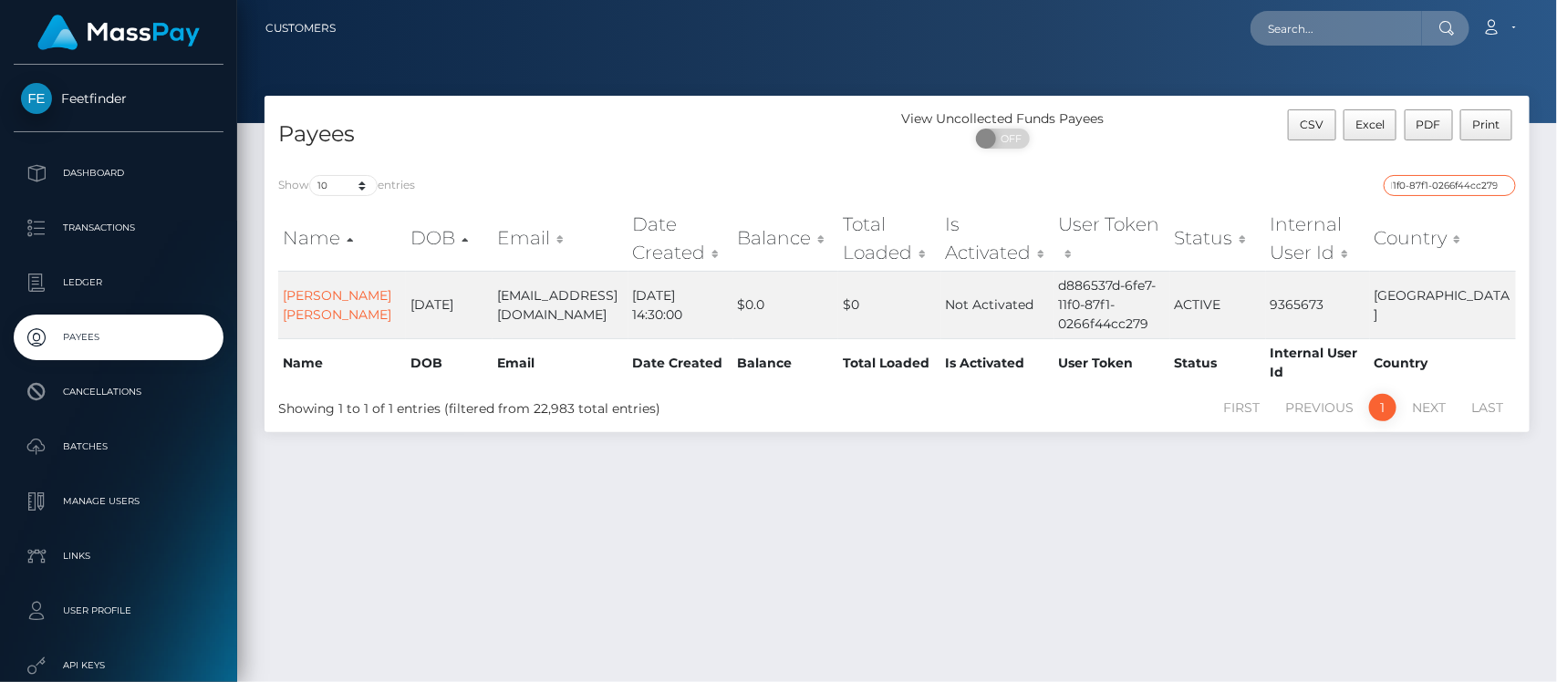
type input "d886537d-6fe7-11f0-87f1-0266f44cc279"
